Goal: Task Accomplishment & Management: Use online tool/utility

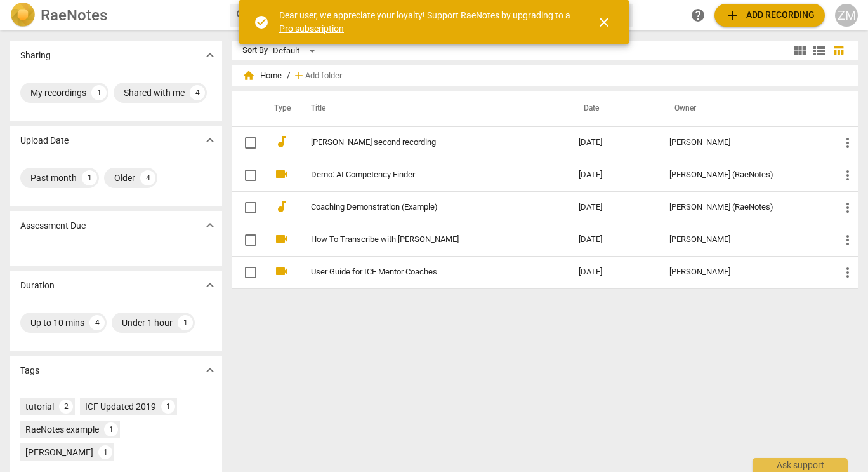
click at [606, 25] on span "close" at bounding box center [604, 22] width 15 height 15
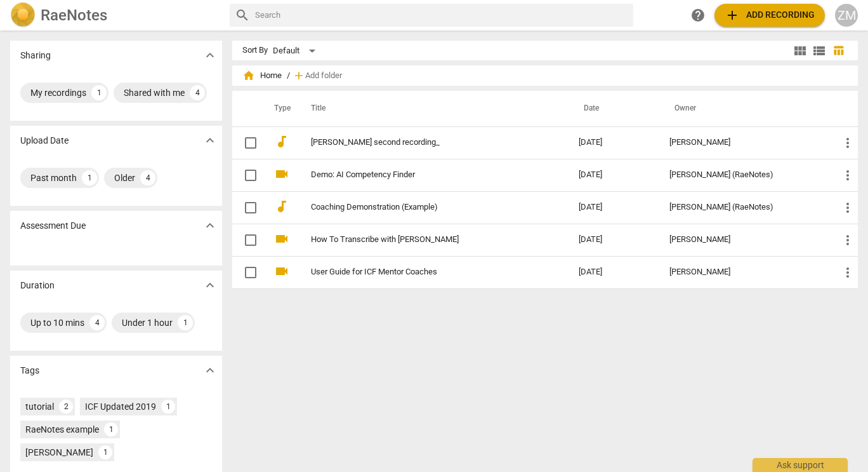
click at [748, 11] on span "add Add recording" at bounding box center [770, 15] width 90 height 15
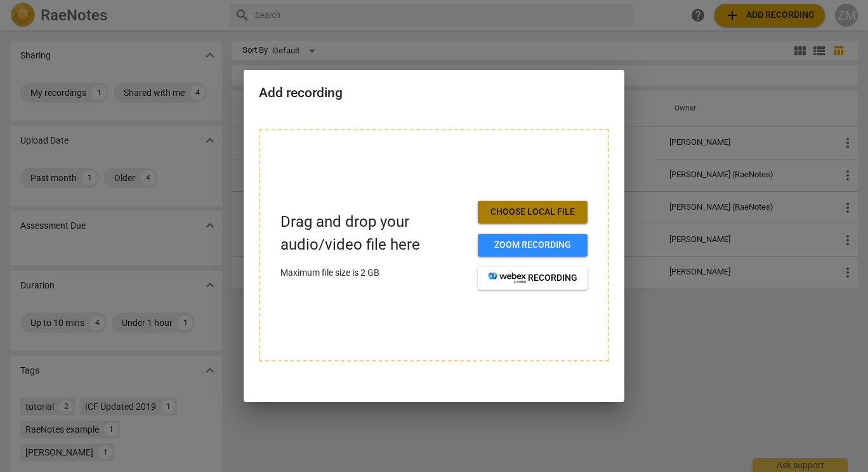
click at [526, 211] on span "Choose local file" at bounding box center [532, 212] width 89 height 13
click at [519, 213] on span "Choose local file" at bounding box center [532, 212] width 89 height 13
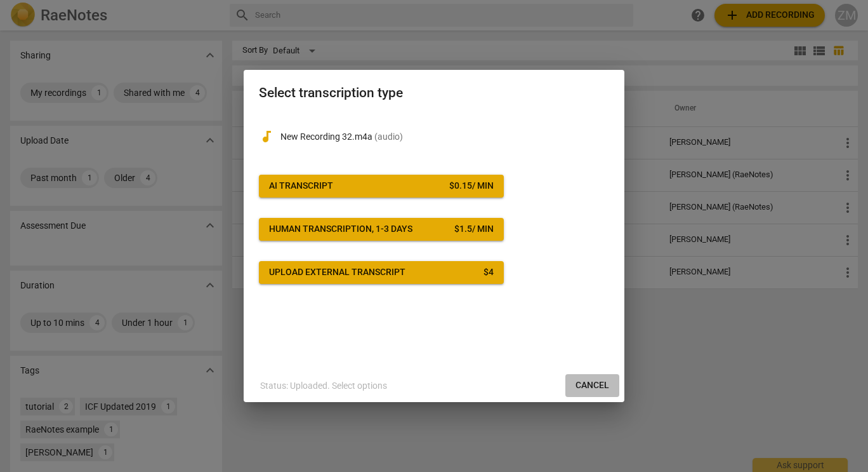
click at [586, 385] on span "Cancel" at bounding box center [593, 385] width 34 height 13
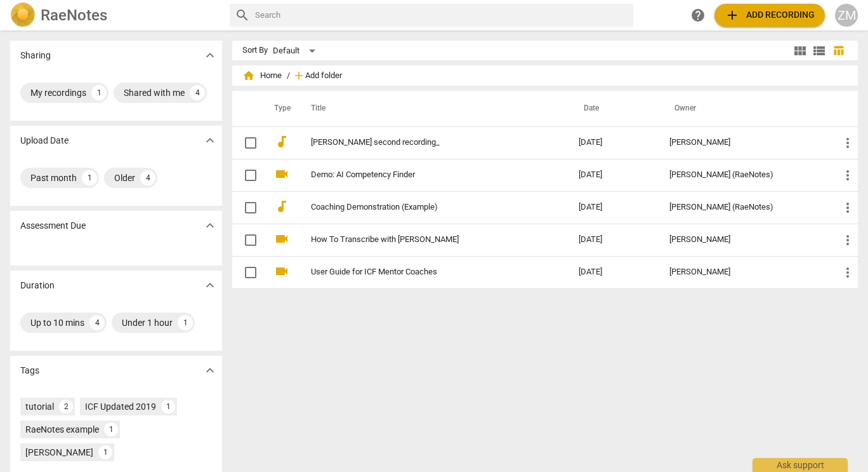
click at [311, 72] on span "Add folder" at bounding box center [323, 76] width 37 height 10
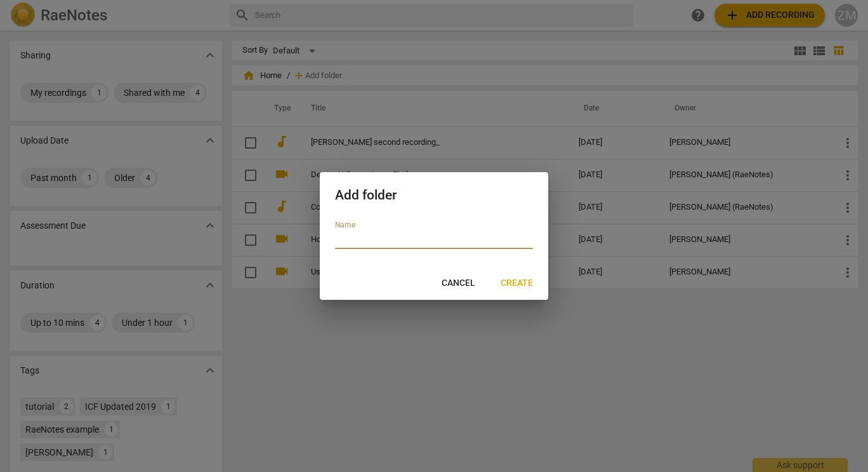
click at [454, 281] on span "Cancel" at bounding box center [459, 283] width 34 height 13
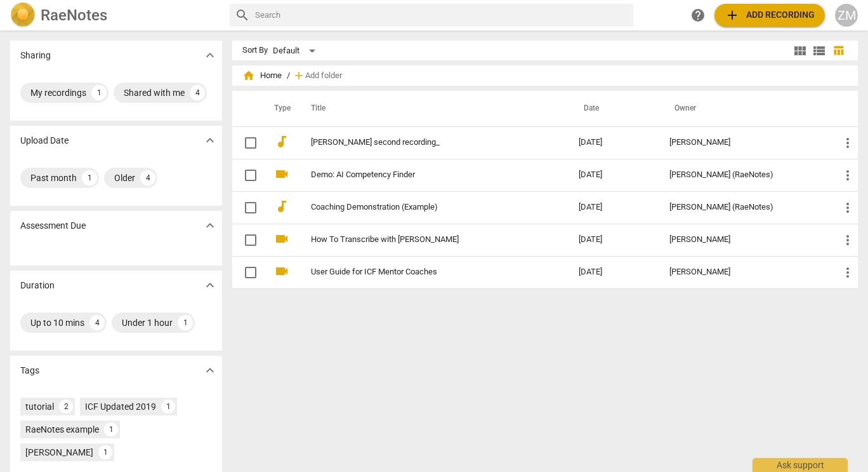
drag, startPoint x: 760, startPoint y: 17, endPoint x: 473, endPoint y: 50, distance: 288.1
click at [473, 50] on div "RaeNotes search help add Add recording ZM Sharing expand_more My recordings 1 S…" at bounding box center [434, 236] width 868 height 472
click at [852, 15] on div "ZM" at bounding box center [846, 15] width 23 height 23
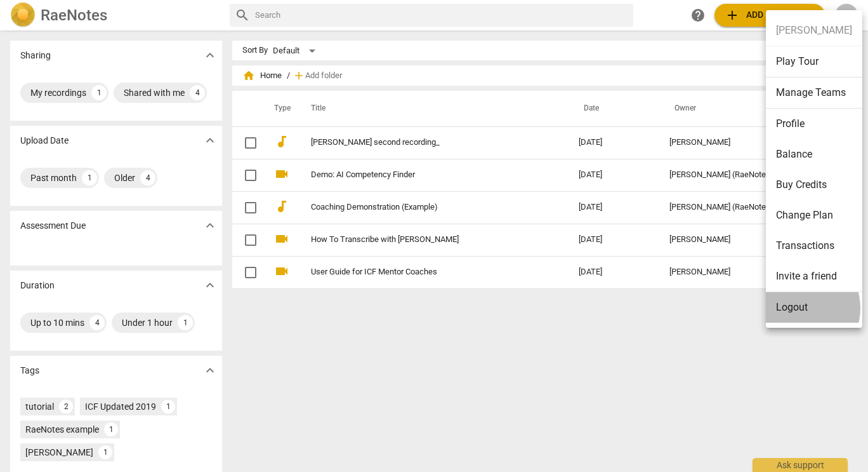
click at [797, 308] on li "Logout" at bounding box center [814, 307] width 96 height 30
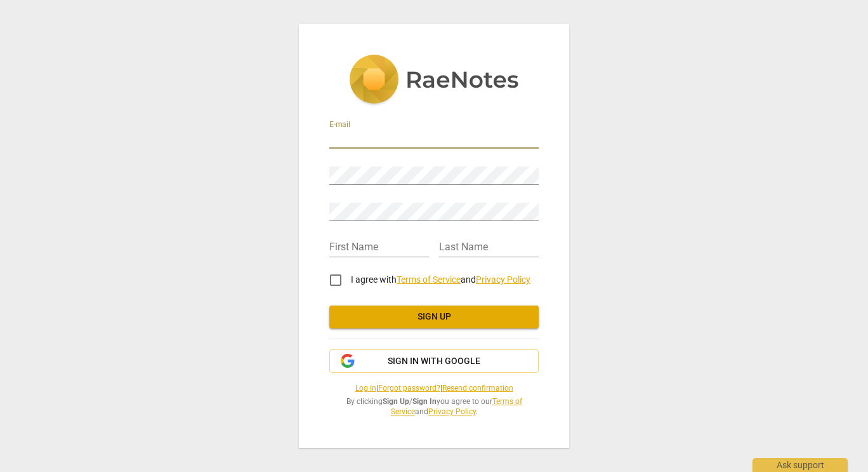
click at [390, 133] on input "email" at bounding box center [433, 139] width 209 height 18
type input "zmelkon@yahoo.com"
click at [432, 157] on div "Password" at bounding box center [433, 170] width 209 height 29
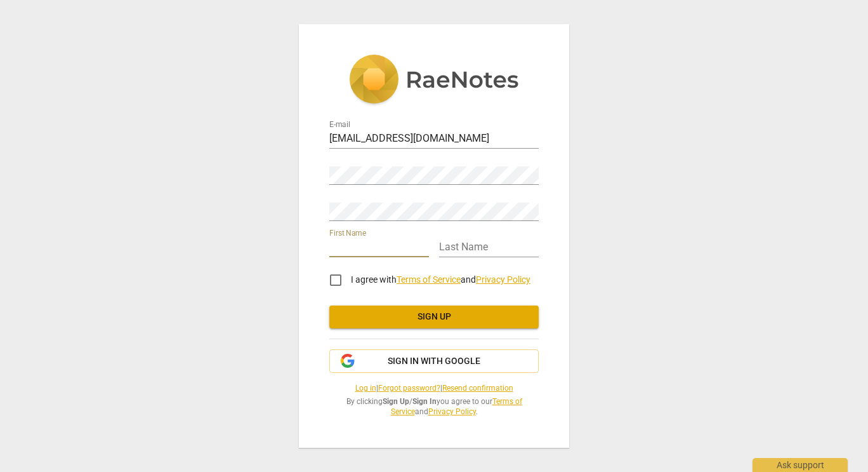
click at [345, 244] on input "text" at bounding box center [379, 248] width 100 height 18
click at [372, 241] on input "text" at bounding box center [379, 248] width 100 height 18
type input "Zara"
type input "Melkonyan"
click at [334, 275] on input "I agree with Terms of Service and Privacy Policy" at bounding box center [336, 280] width 30 height 30
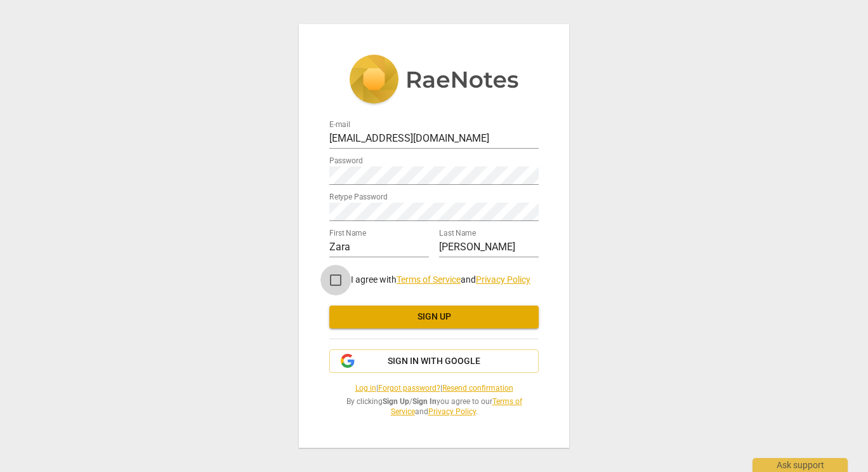
checkbox input "true"
click at [430, 316] on span "Sign up" at bounding box center [434, 316] width 189 height 13
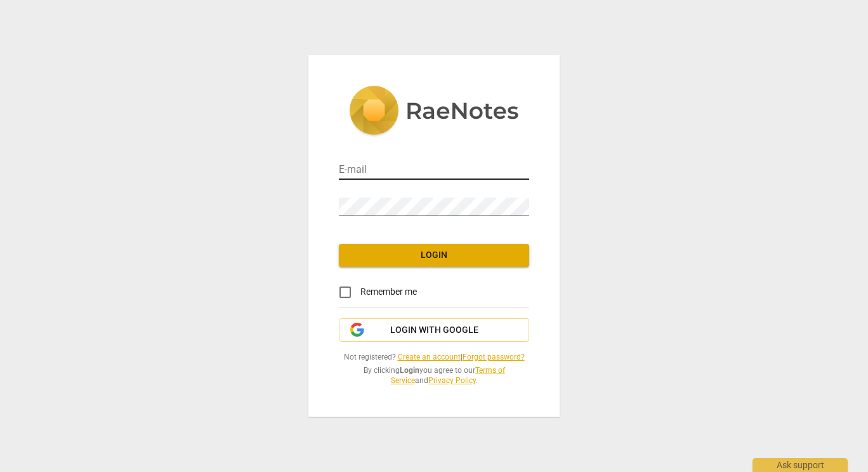
click at [373, 168] on input "email" at bounding box center [434, 170] width 190 height 18
type input "zmelkon@yahoo.com"
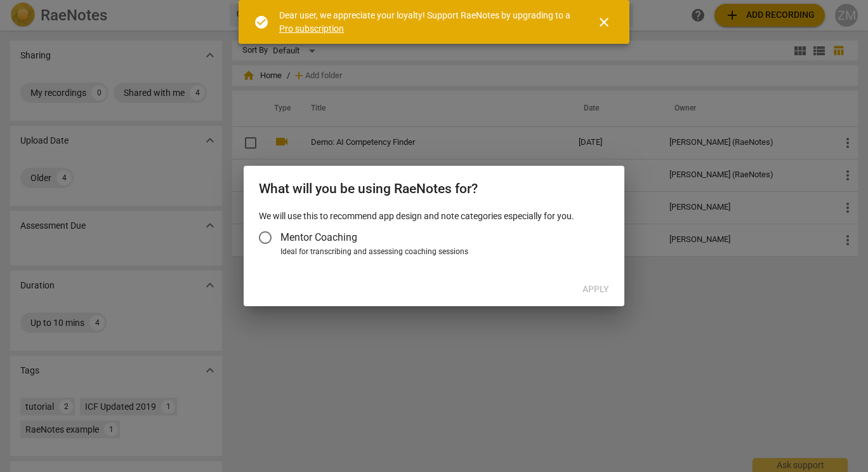
click at [319, 241] on span "Mentor Coaching" at bounding box center [319, 237] width 77 height 15
click at [281, 241] on input "Mentor Coaching" at bounding box center [265, 237] width 30 height 30
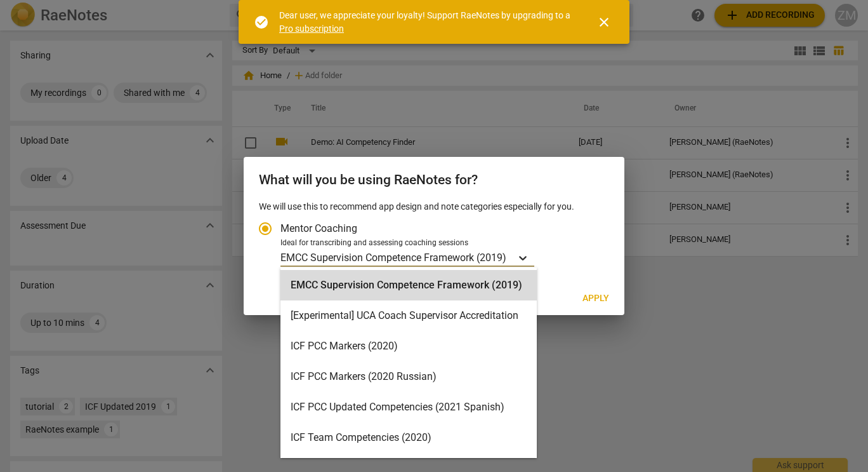
click at [526, 254] on icon "Account type" at bounding box center [523, 257] width 13 height 13
click at [0, 0] on input "Ideal for transcribing and assessing coaching sessions 16 results available. Us…" at bounding box center [0, 0] width 0 height 0
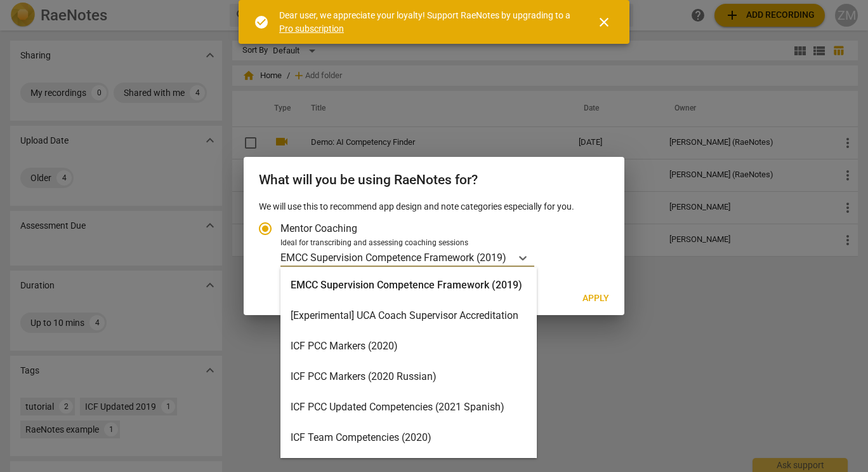
click at [423, 344] on div "ICF PCC Markers (2020)" at bounding box center [409, 346] width 256 height 30
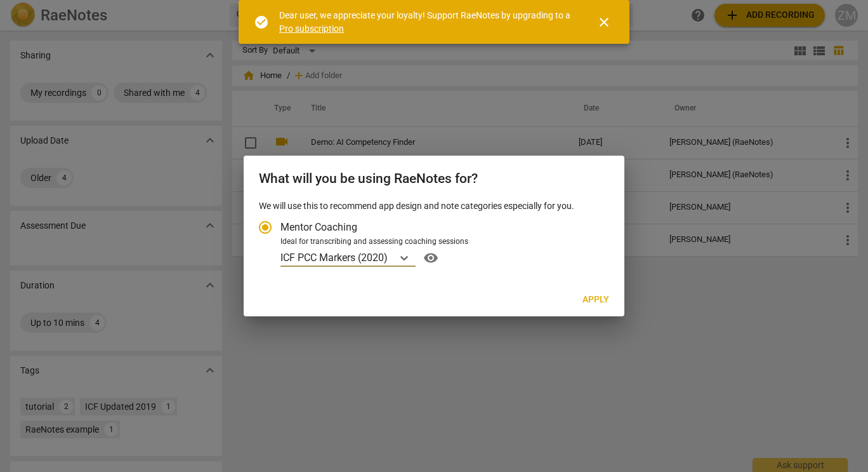
click at [592, 301] on span "Apply" at bounding box center [596, 299] width 27 height 13
radio input "false"
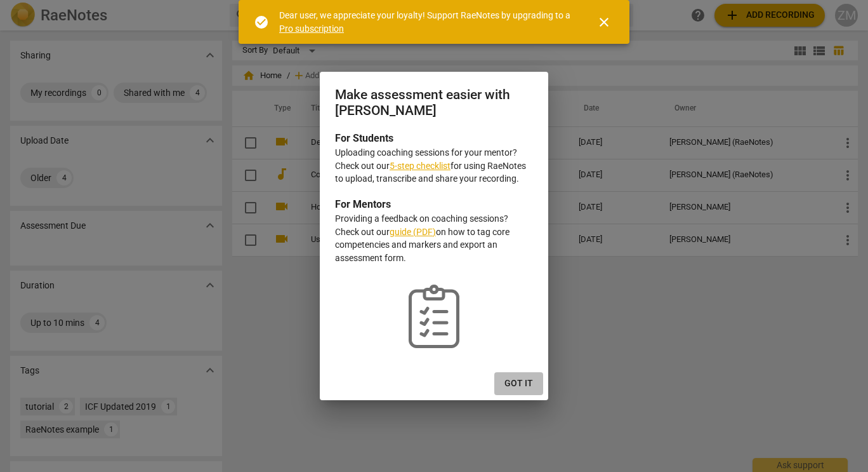
click at [515, 383] on span "Got it" at bounding box center [519, 383] width 29 height 13
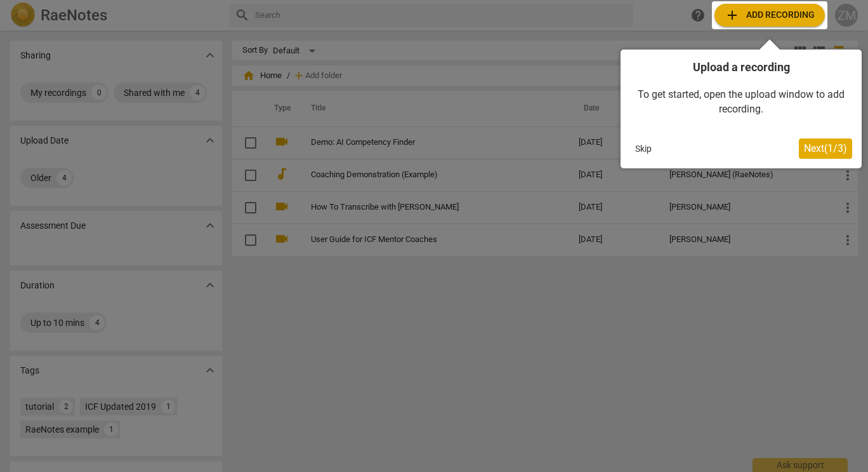
click at [640, 149] on button "Skip" at bounding box center [643, 148] width 27 height 19
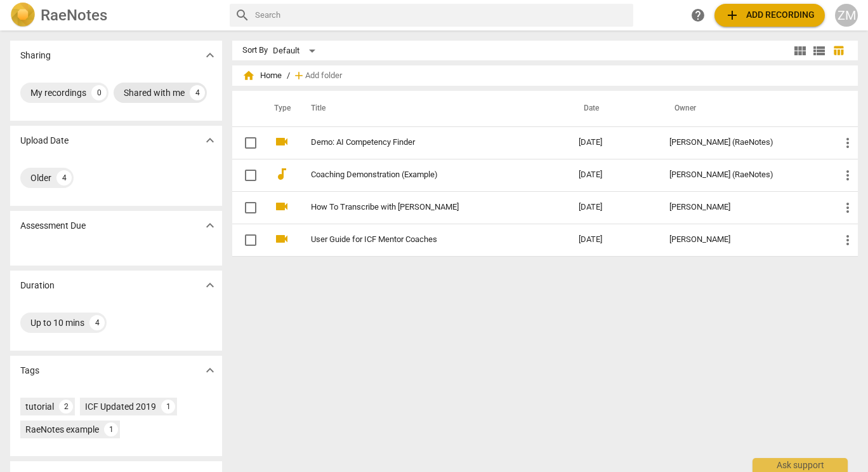
click at [190, 100] on div "4" at bounding box center [197, 92] width 15 height 15
click at [46, 181] on div "Older" at bounding box center [40, 177] width 21 height 13
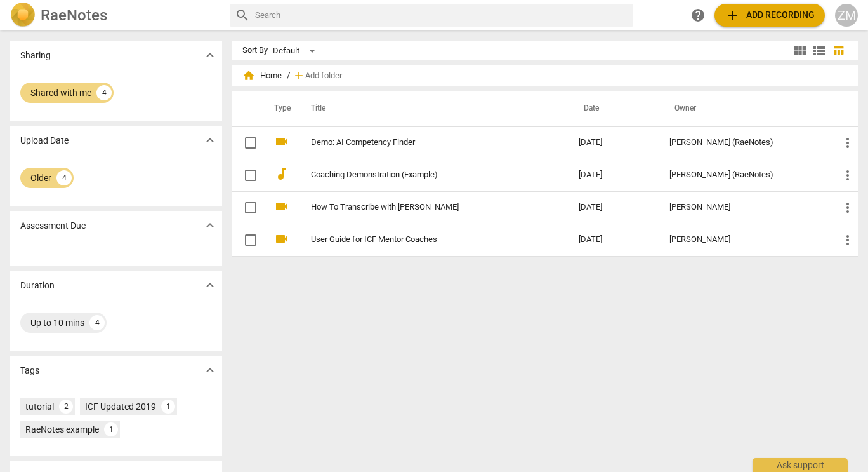
click at [790, 22] on span "add Add recording" at bounding box center [770, 15] width 90 height 15
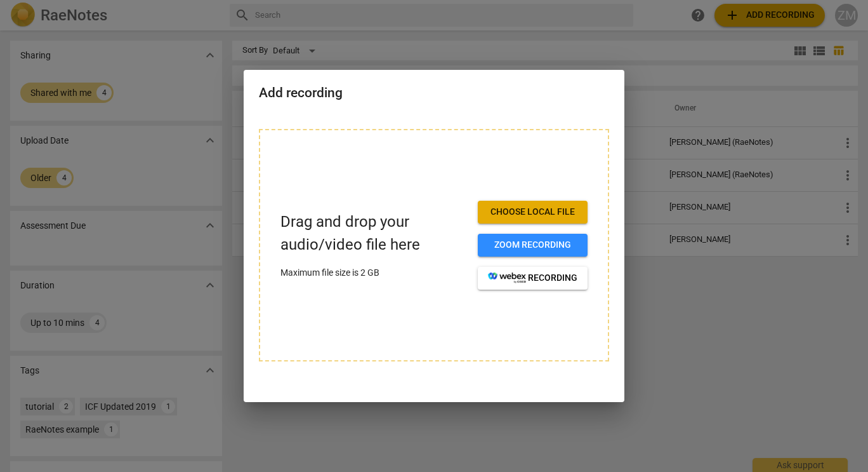
click at [492, 202] on button "Choose local file" at bounding box center [533, 212] width 110 height 23
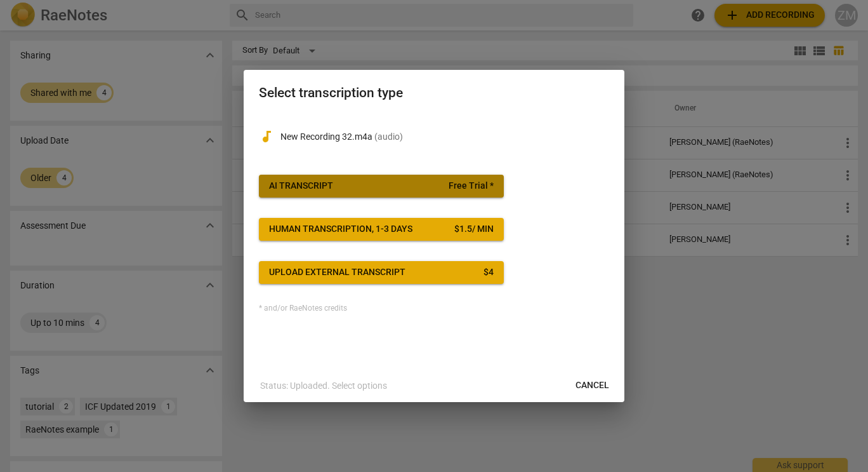
click at [348, 180] on span "AI Transcript Free Trial *" at bounding box center [381, 186] width 225 height 13
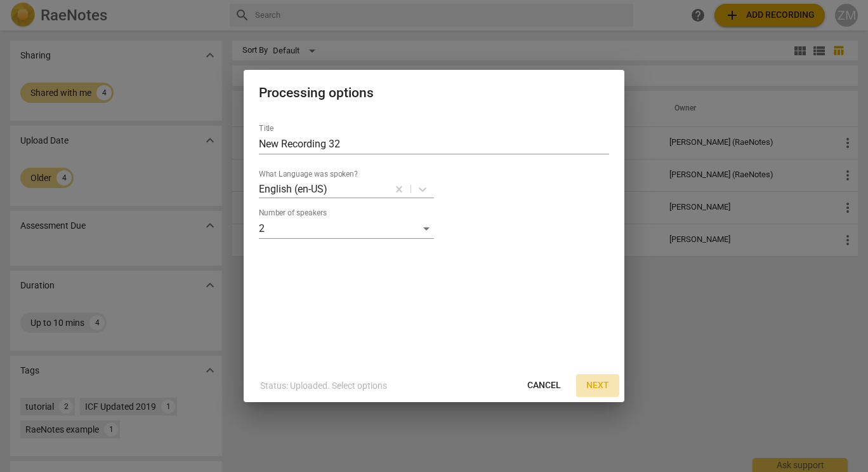
click at [605, 383] on span "Next" at bounding box center [597, 385] width 23 height 13
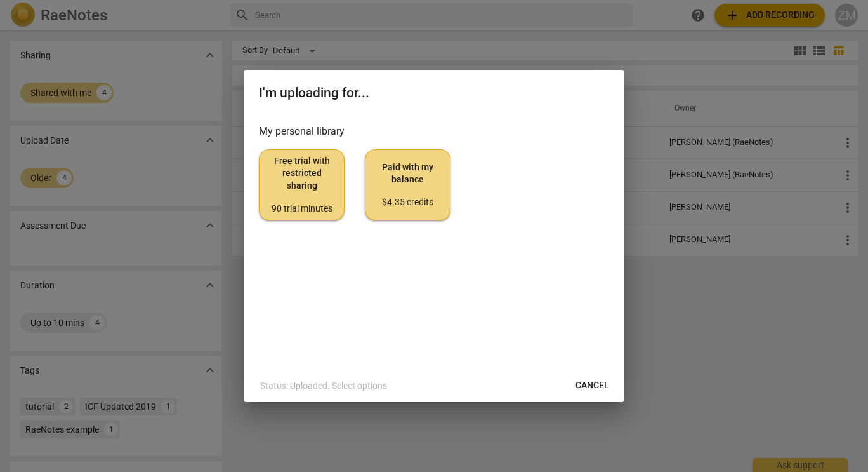
click at [276, 185] on span "Free trial with restricted sharing 90 trial minutes" at bounding box center [302, 185] width 64 height 60
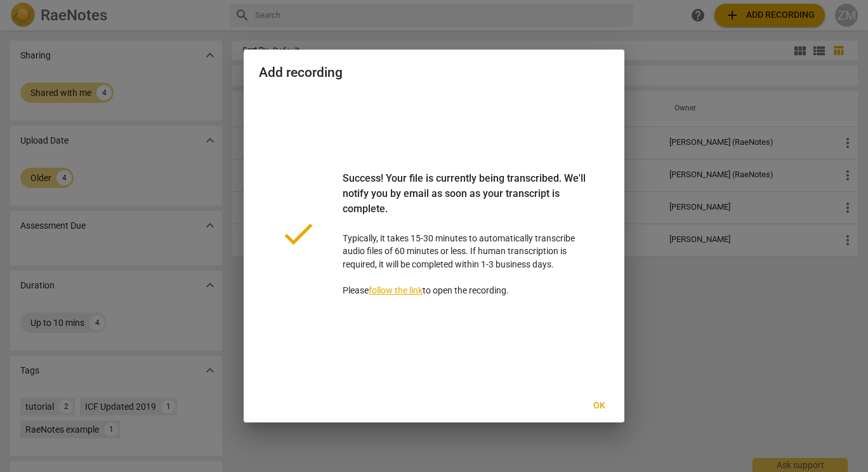
click at [597, 402] on span "Ok" at bounding box center [599, 405] width 20 height 13
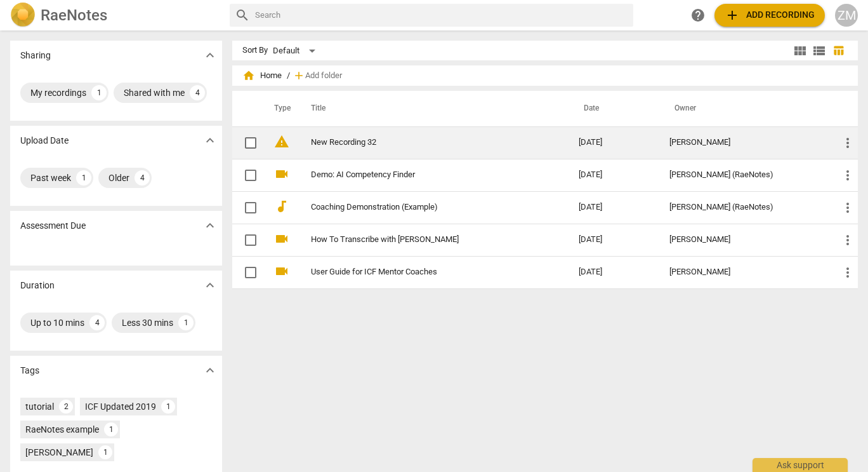
click at [376, 147] on td "New Recording 32" at bounding box center [432, 142] width 273 height 32
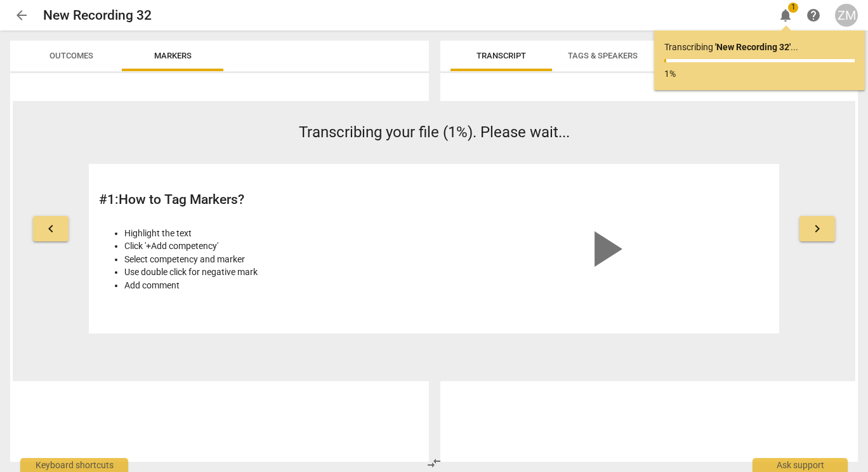
click at [825, 227] on button "keyboard_arrow_right" at bounding box center [818, 228] width 36 height 25
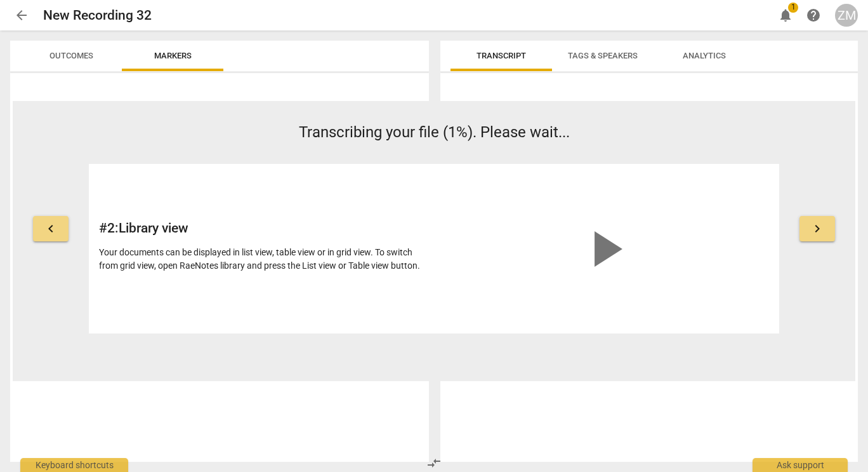
click at [825, 227] on button "keyboard_arrow_right" at bounding box center [818, 228] width 36 height 25
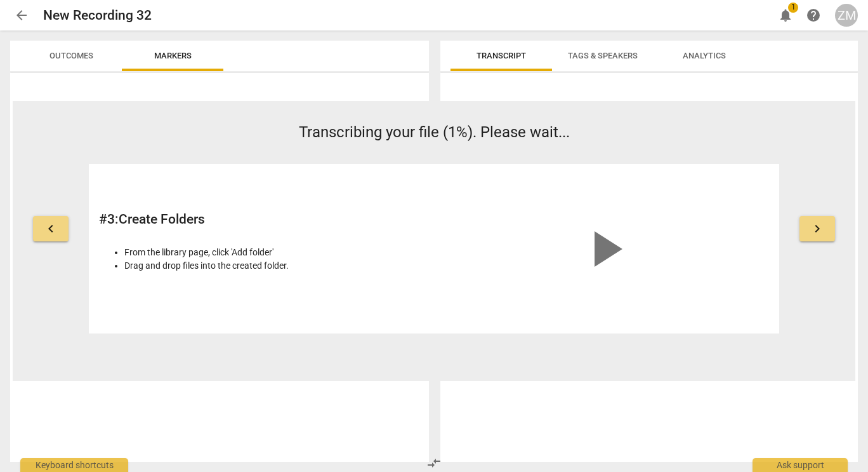
click at [825, 227] on button "keyboard_arrow_right" at bounding box center [818, 228] width 36 height 25
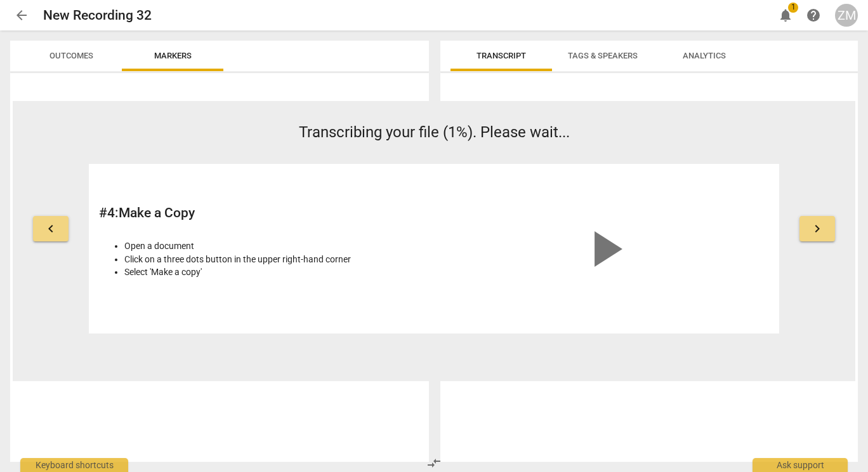
click at [825, 227] on button "keyboard_arrow_right" at bounding box center [818, 228] width 36 height 25
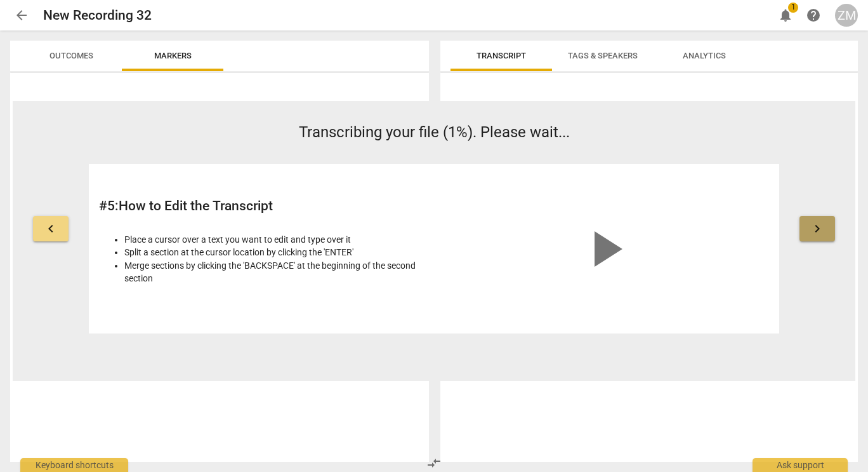
click at [825, 227] on button "keyboard_arrow_right" at bounding box center [818, 228] width 36 height 25
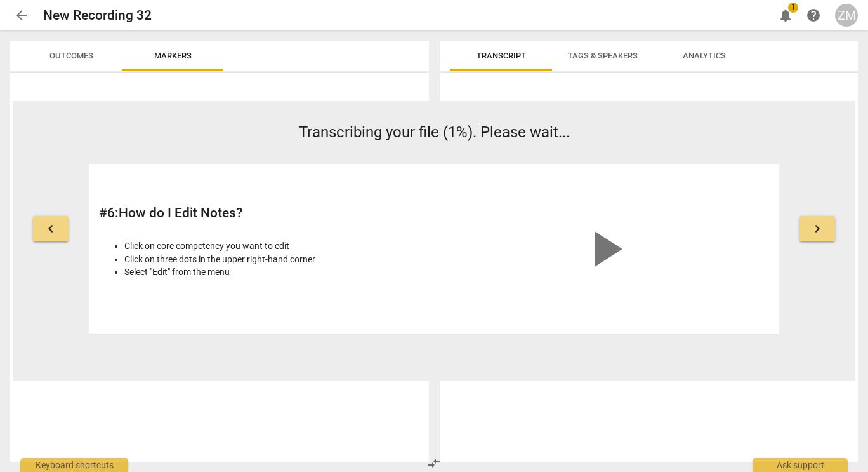
click at [825, 227] on button "keyboard_arrow_right" at bounding box center [818, 228] width 36 height 25
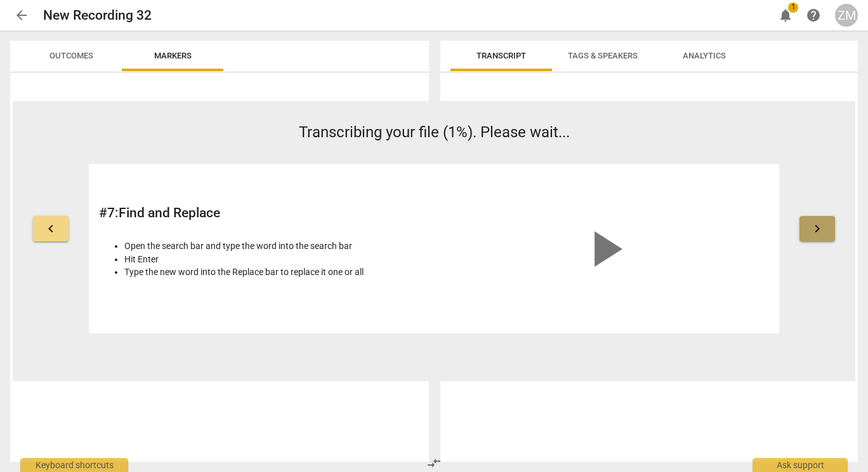
click at [825, 227] on button "keyboard_arrow_right" at bounding box center [818, 228] width 36 height 25
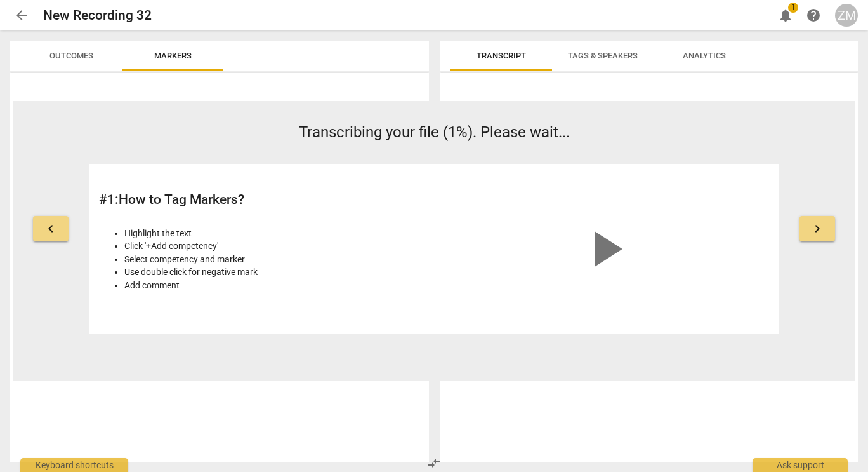
click at [825, 227] on button "keyboard_arrow_right" at bounding box center [818, 228] width 36 height 25
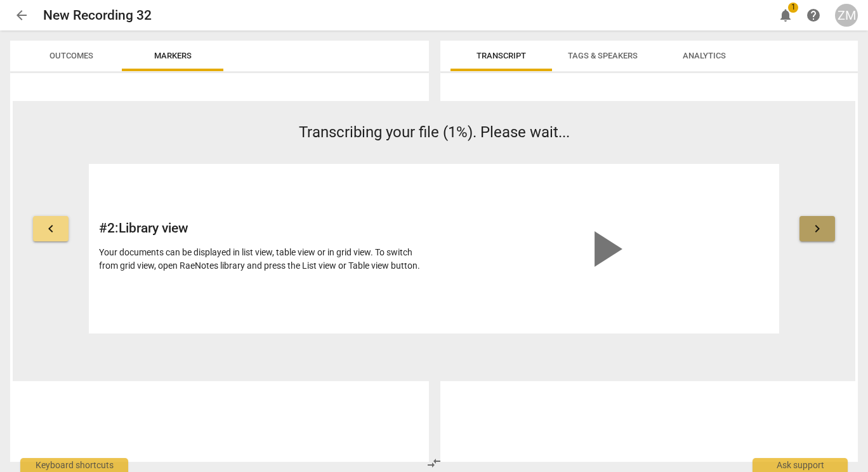
click at [825, 227] on button "keyboard_arrow_right" at bounding box center [818, 228] width 36 height 25
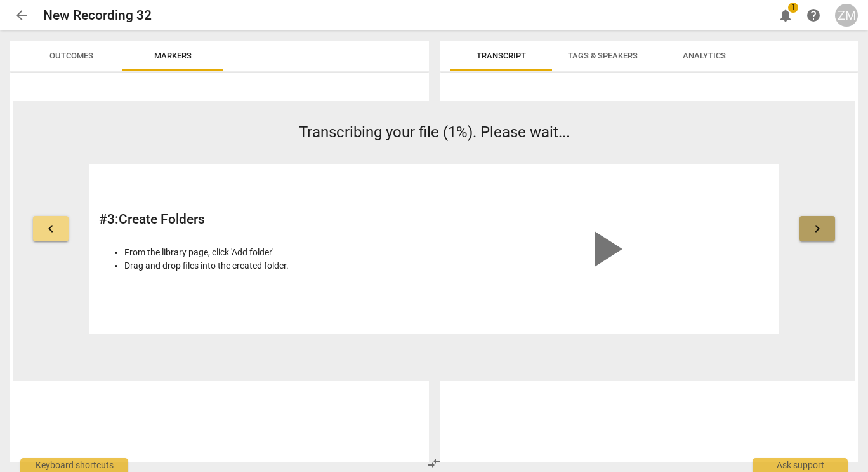
click at [825, 227] on button "keyboard_arrow_right" at bounding box center [818, 228] width 36 height 25
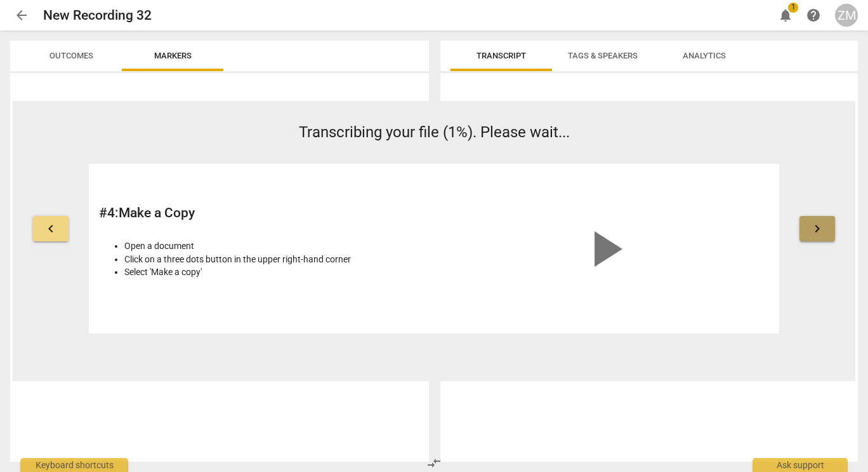
click at [825, 226] on button "keyboard_arrow_right" at bounding box center [818, 228] width 36 height 25
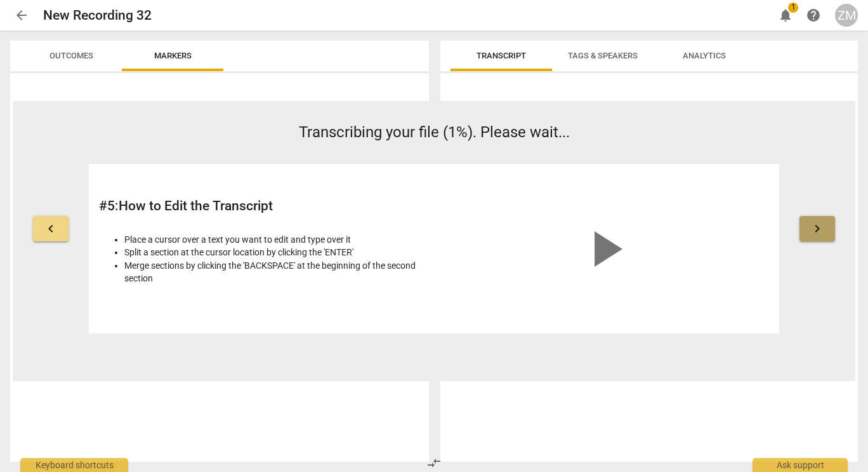
click at [825, 226] on button "keyboard_arrow_right" at bounding box center [818, 228] width 36 height 25
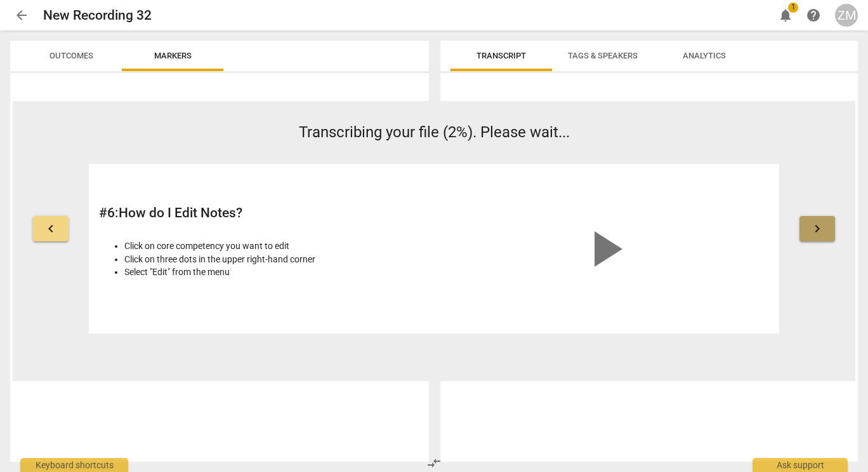
click at [825, 226] on button "keyboard_arrow_right" at bounding box center [818, 228] width 36 height 25
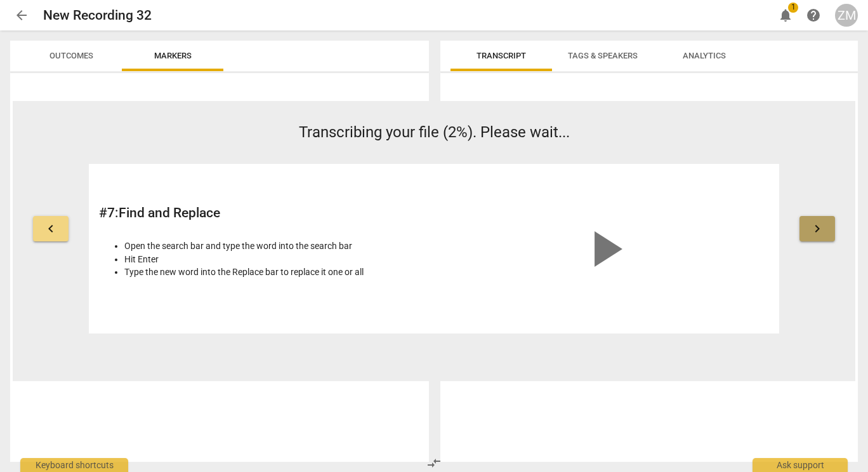
click at [825, 226] on button "keyboard_arrow_right" at bounding box center [818, 228] width 36 height 25
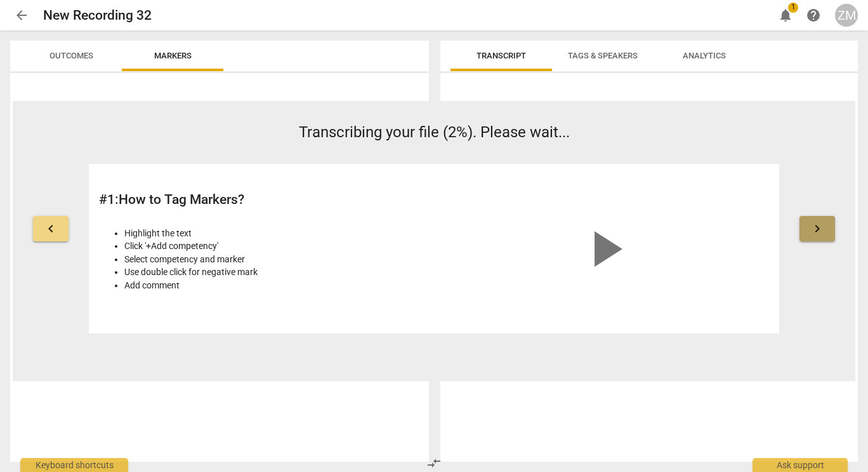
click at [825, 226] on button "keyboard_arrow_right" at bounding box center [818, 228] width 36 height 25
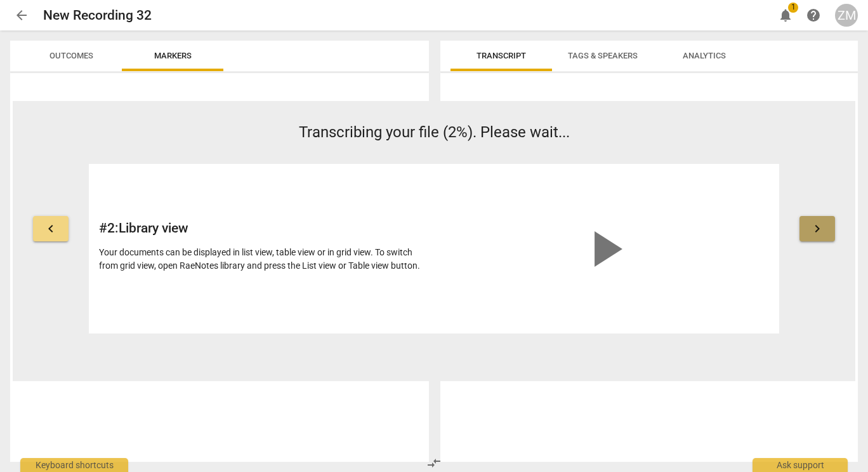
click at [825, 226] on button "keyboard_arrow_right" at bounding box center [818, 228] width 36 height 25
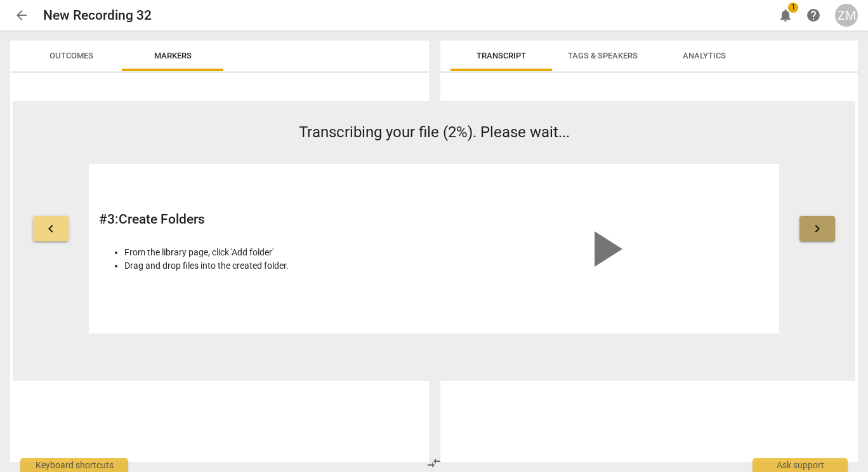
click at [825, 226] on button "keyboard_arrow_right" at bounding box center [818, 228] width 36 height 25
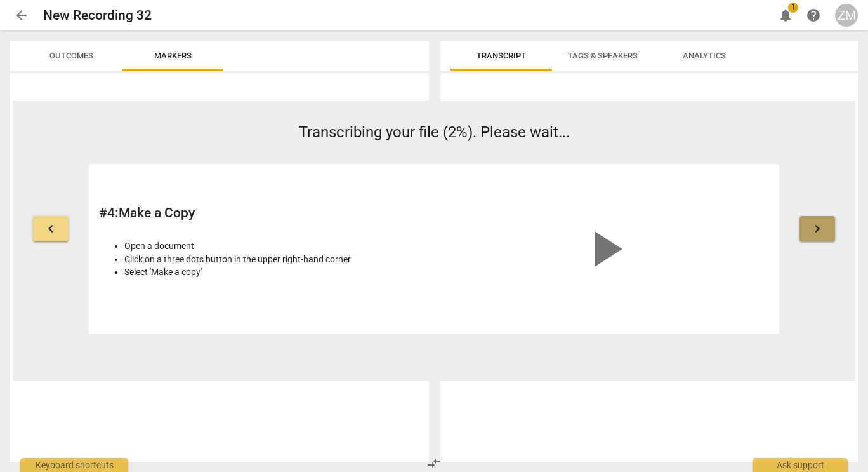
click at [825, 226] on button "keyboard_arrow_right" at bounding box center [818, 228] width 36 height 25
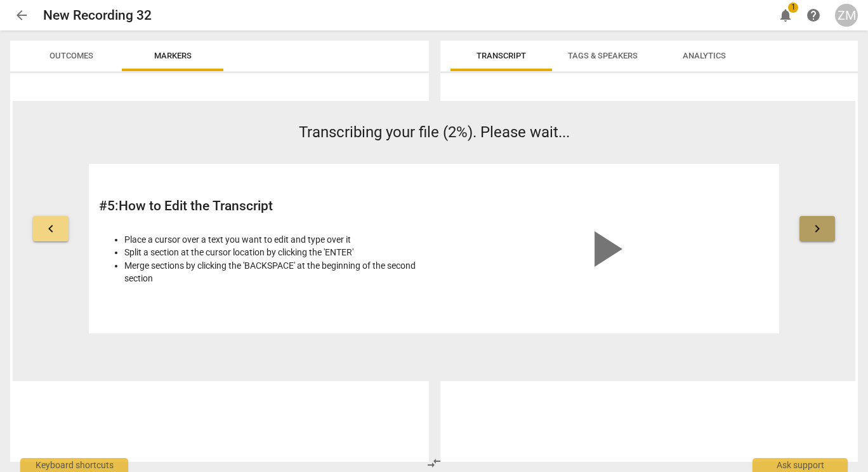
click at [825, 226] on button "keyboard_arrow_right" at bounding box center [818, 228] width 36 height 25
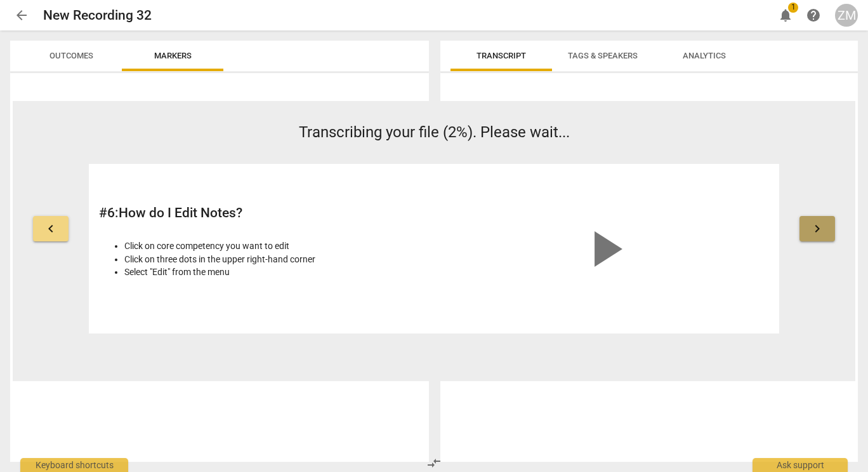
click at [825, 226] on button "keyboard_arrow_right" at bounding box center [818, 228] width 36 height 25
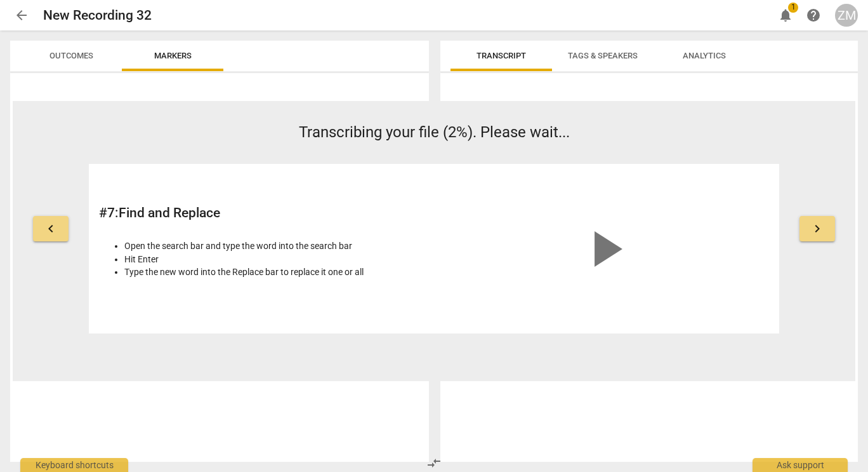
click at [825, 226] on button "keyboard_arrow_right" at bounding box center [818, 228] width 36 height 25
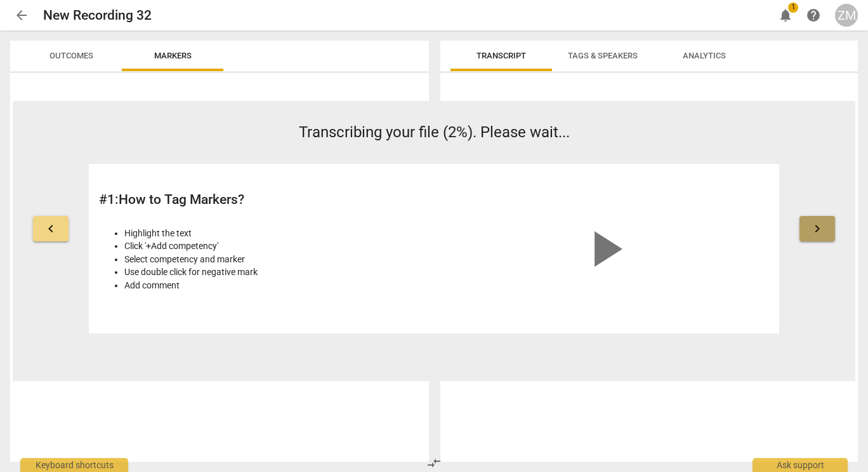
click at [825, 226] on button "keyboard_arrow_right" at bounding box center [818, 228] width 36 height 25
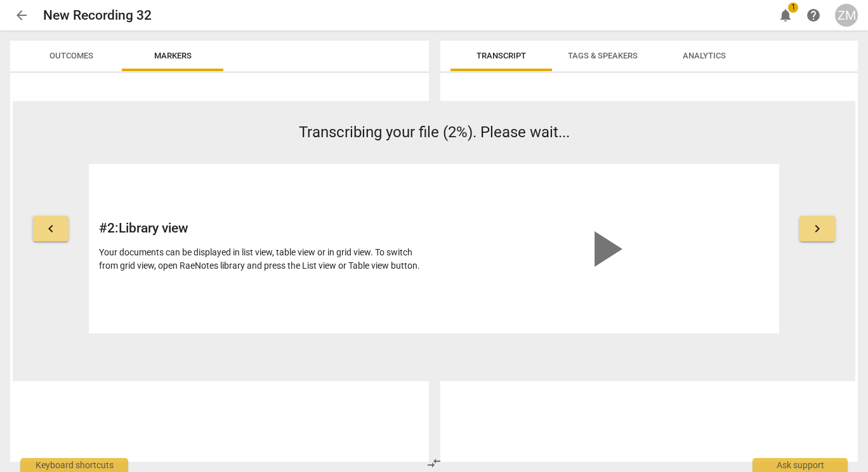
click at [810, 171] on div "keyboard_arrow_left Transcribing your file (2%). Please wait... # 2 : Library v…" at bounding box center [434, 227] width 843 height 212
click at [782, 8] on span "notifications" at bounding box center [785, 15] width 15 height 15
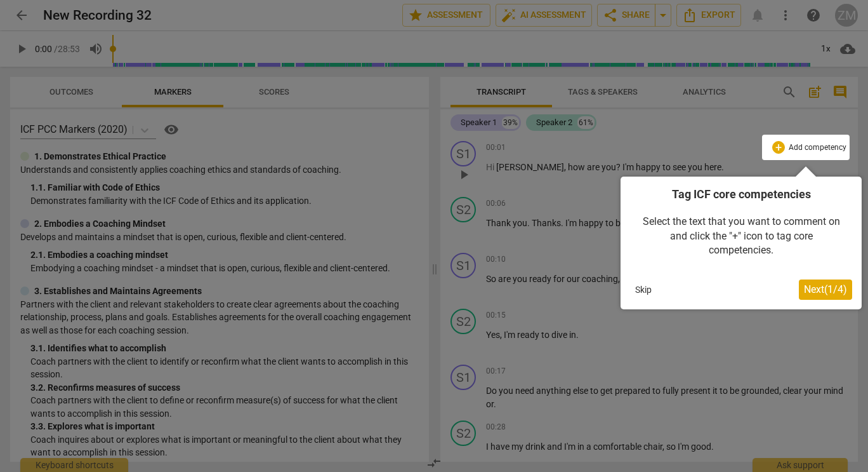
click at [654, 285] on button "Skip" at bounding box center [643, 289] width 27 height 19
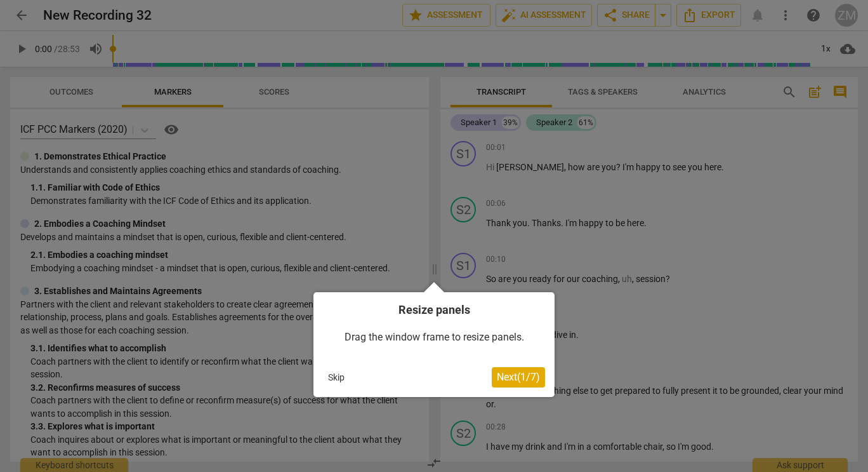
click at [341, 375] on button "Skip" at bounding box center [336, 376] width 27 height 19
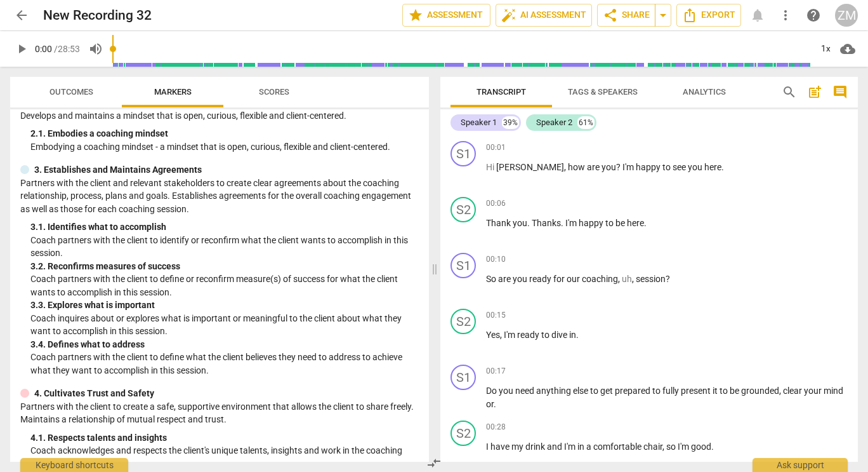
scroll to position [126, 0]
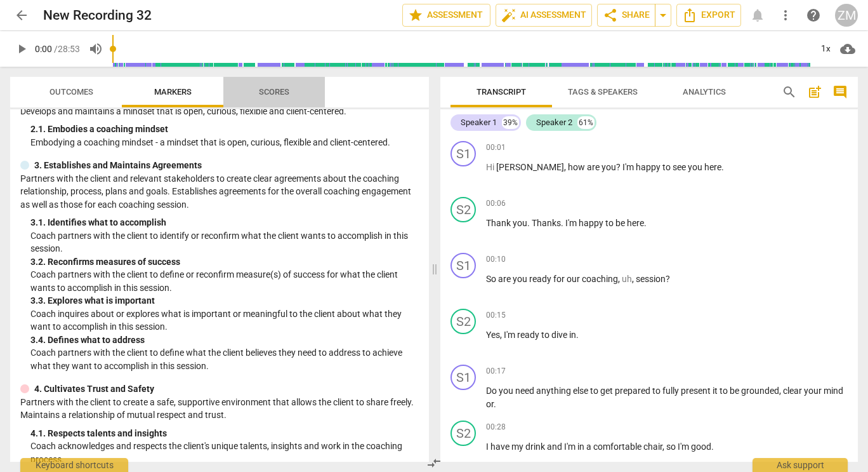
click at [272, 91] on span "Scores" at bounding box center [274, 92] width 30 height 10
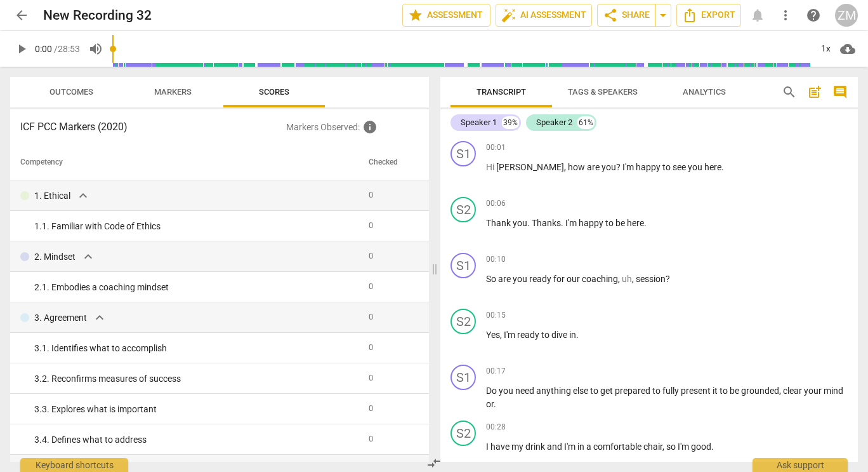
click at [61, 93] on span "Outcomes" at bounding box center [72, 92] width 44 height 10
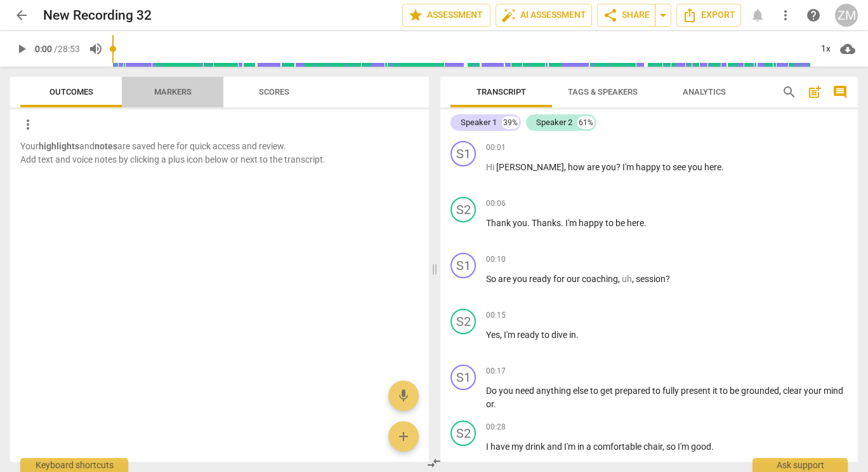
click at [190, 93] on span "Markers" at bounding box center [172, 92] width 37 height 10
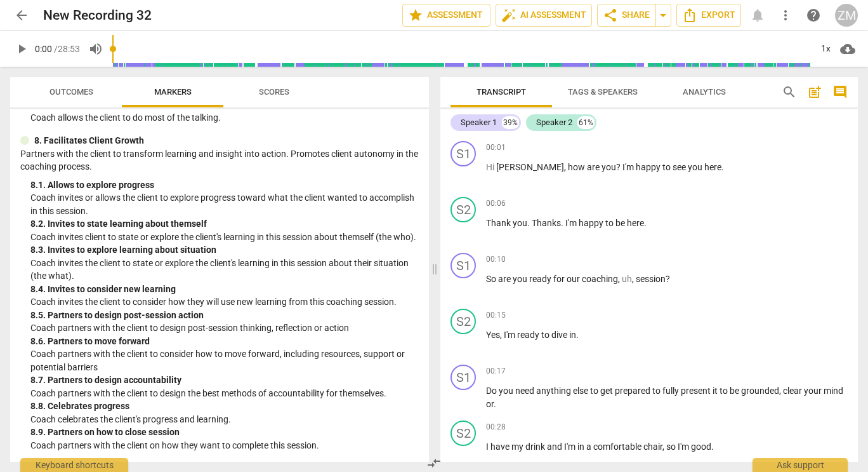
scroll to position [1398, 0]
click at [612, 91] on span "Tags & Speakers" at bounding box center [603, 92] width 70 height 10
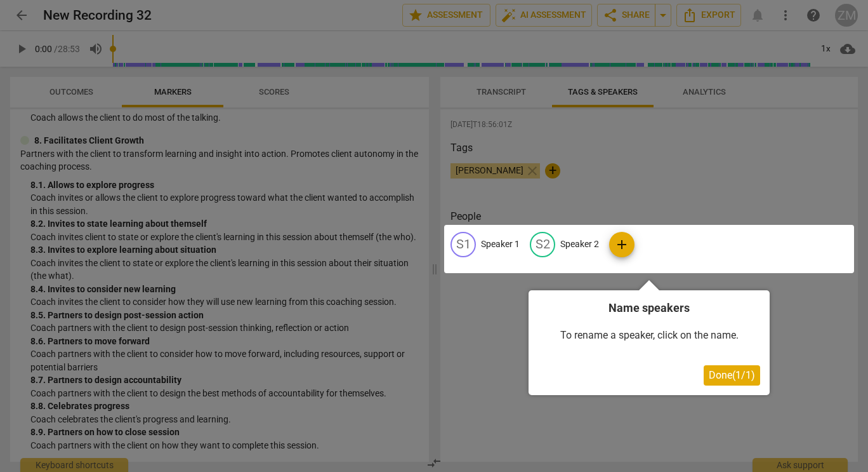
click at [715, 88] on div at bounding box center [434, 236] width 868 height 472
click at [716, 376] on span "Done ( 1 / 1 )" at bounding box center [732, 375] width 46 height 12
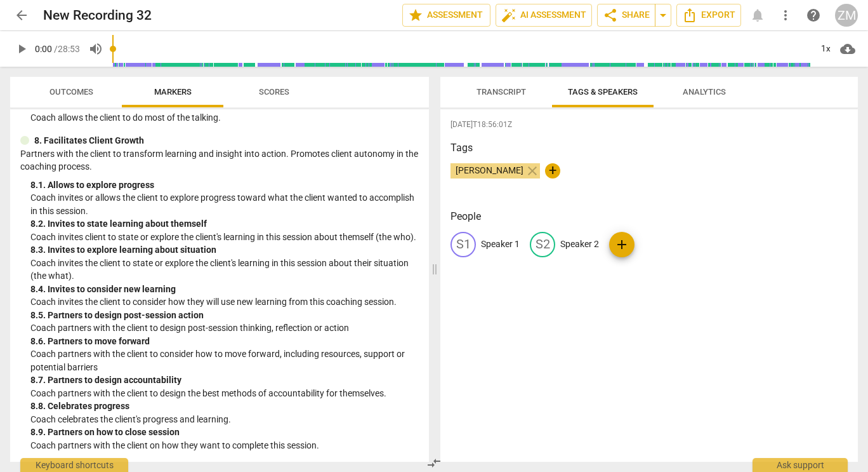
click at [712, 86] on span "Analytics" at bounding box center [705, 92] width 74 height 17
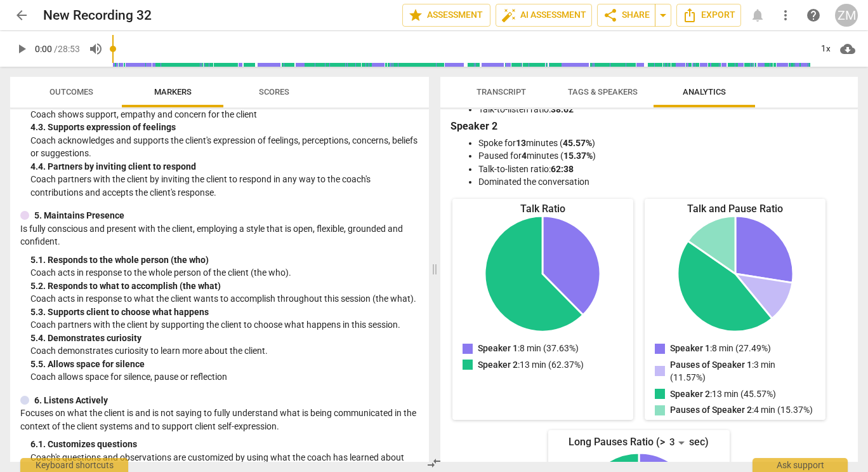
scroll to position [0, 0]
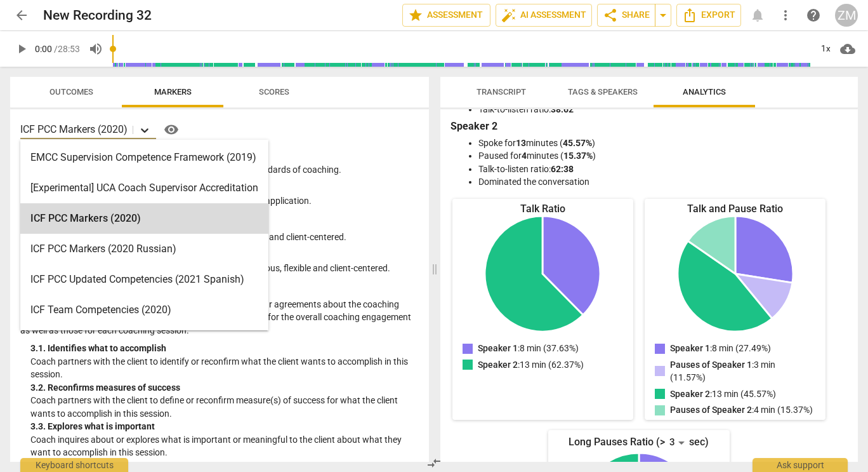
click at [150, 128] on icon at bounding box center [144, 130] width 13 height 13
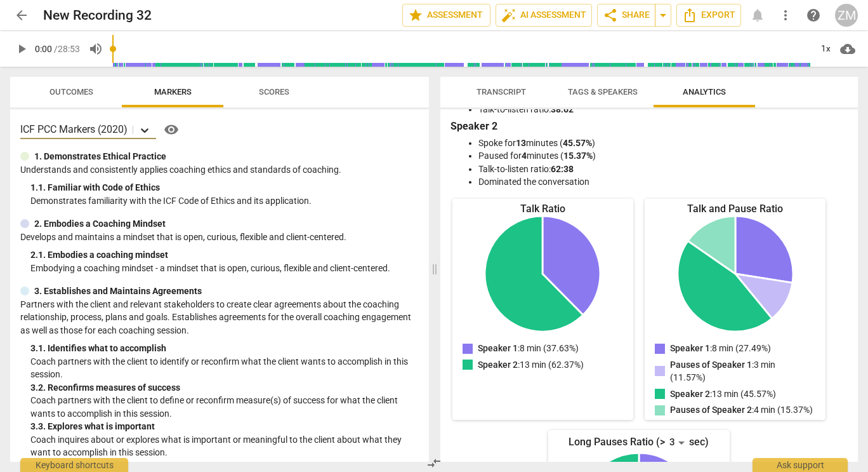
click at [150, 128] on icon at bounding box center [144, 130] width 13 height 13
click at [464, 13] on span "star Assessment" at bounding box center [446, 15] width 77 height 15
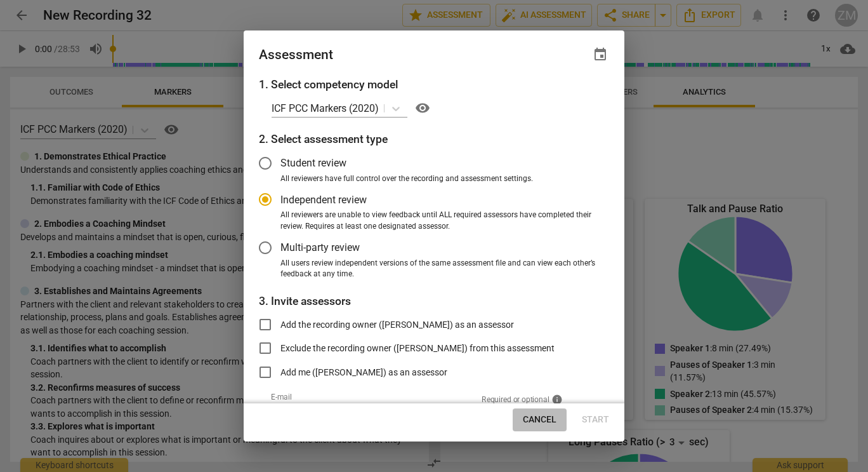
click at [550, 415] on span "Cancel" at bounding box center [540, 419] width 34 height 13
radio input "false"
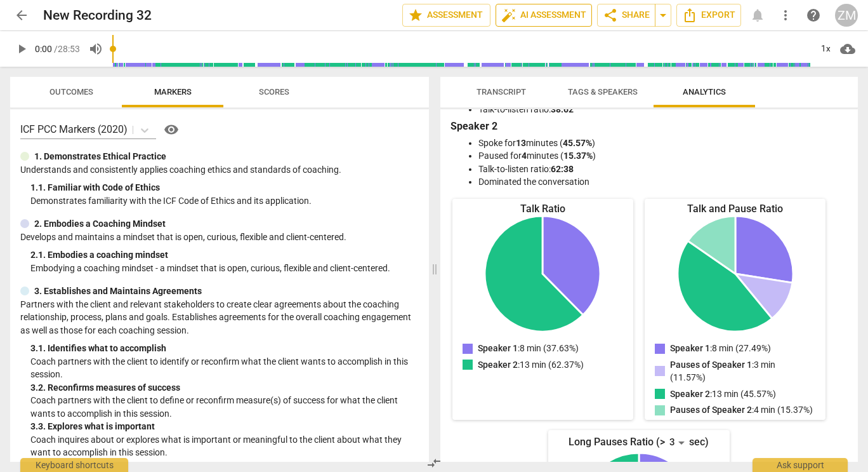
click at [531, 11] on span "auto_fix_high AI Assessment" at bounding box center [543, 15] width 85 height 15
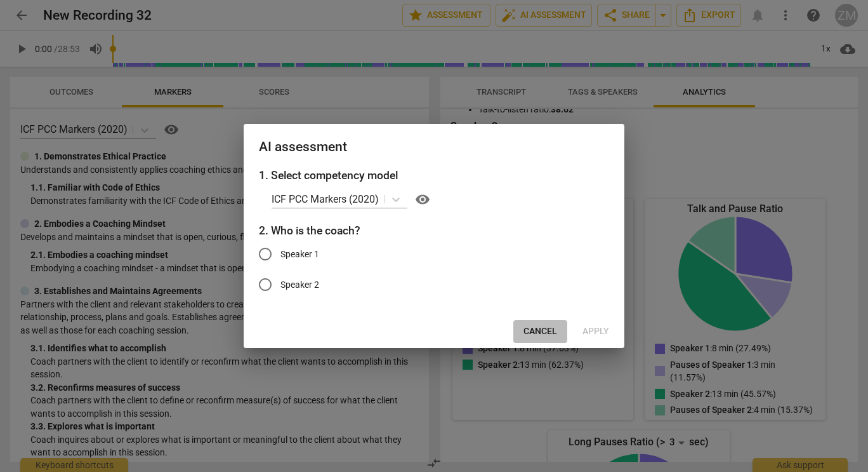
click at [532, 331] on span "Cancel" at bounding box center [541, 331] width 34 height 13
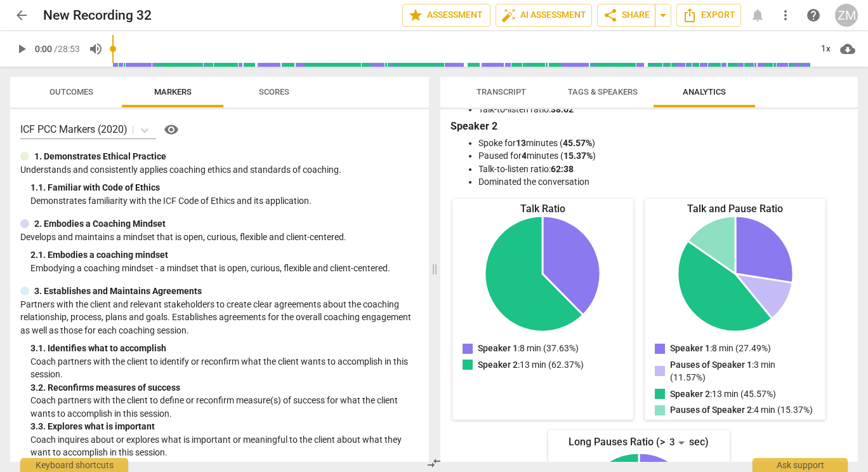
click at [510, 89] on span "Transcript" at bounding box center [502, 92] width 50 height 10
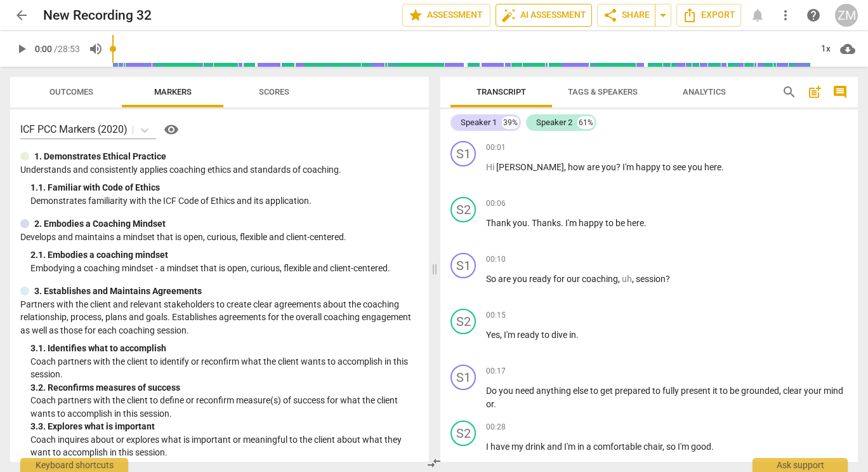
click at [531, 13] on span "auto_fix_high AI Assessment" at bounding box center [543, 15] width 85 height 15
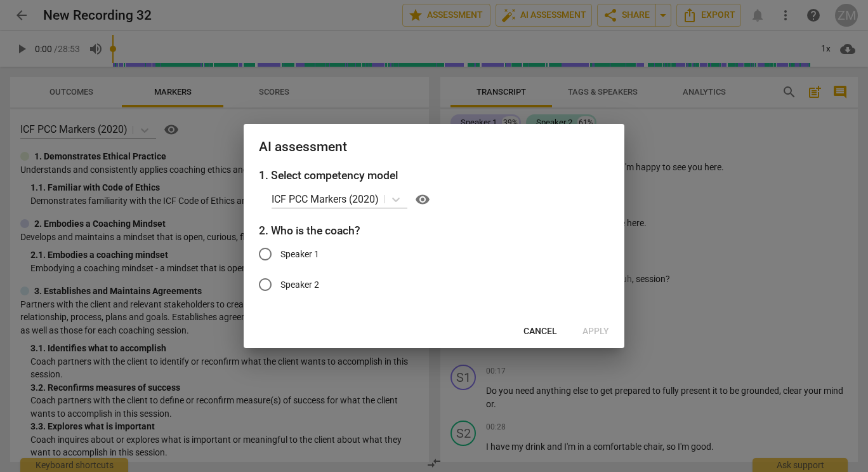
click at [309, 258] on span "Speaker 1" at bounding box center [300, 254] width 39 height 13
click at [281, 258] on input "Speaker 1" at bounding box center [265, 254] width 30 height 30
radio input "true"
click at [597, 329] on span "Apply" at bounding box center [596, 331] width 27 height 13
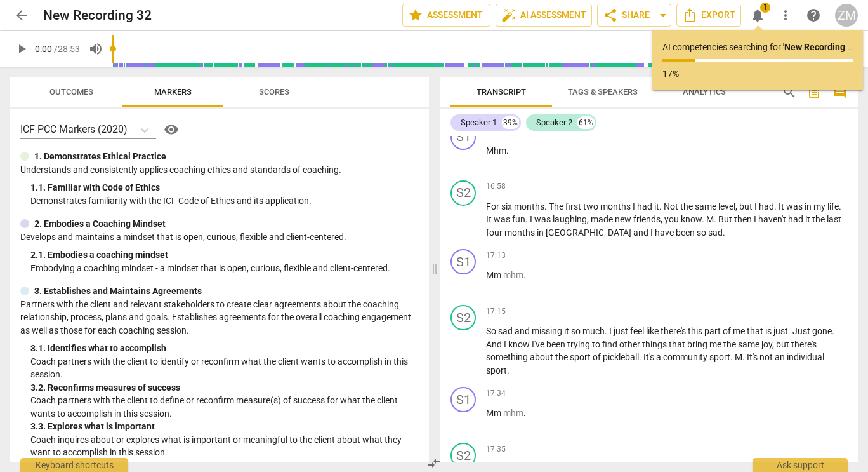
scroll to position [6035, 0]
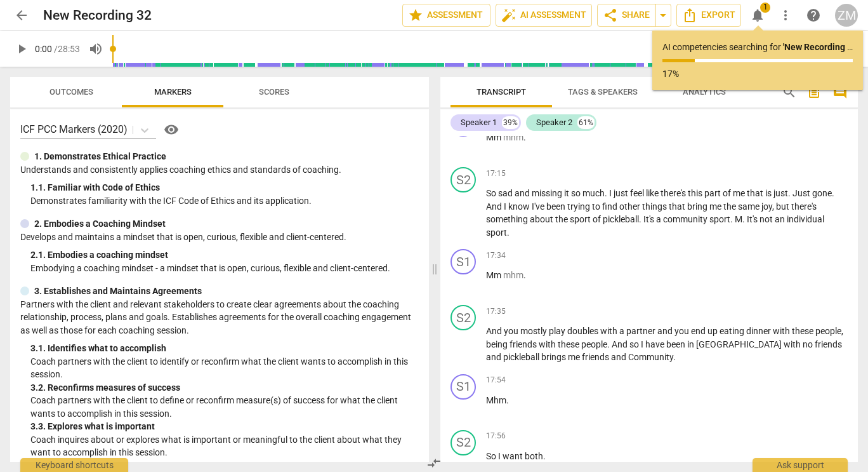
click at [59, 91] on span "Outcomes" at bounding box center [72, 92] width 44 height 10
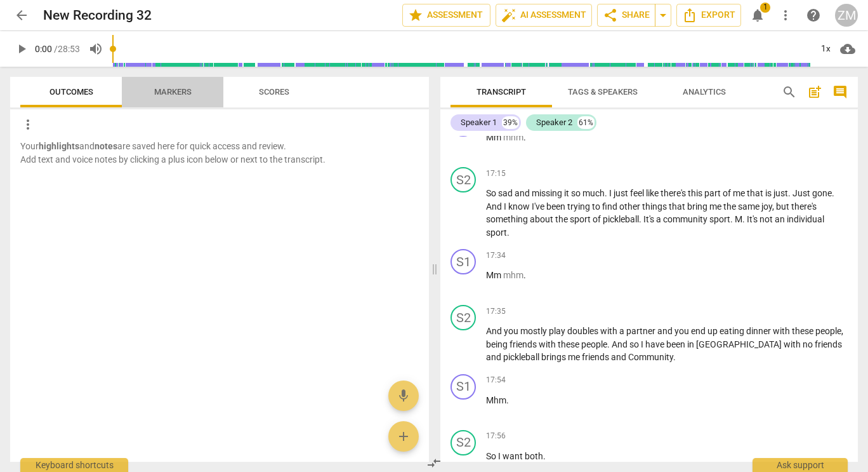
click at [169, 88] on span "Markers" at bounding box center [172, 92] width 37 height 10
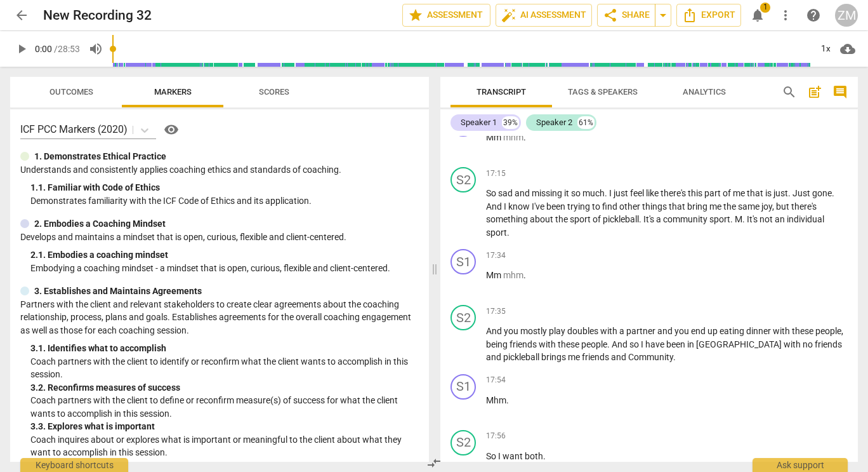
click at [257, 89] on span "Scores" at bounding box center [274, 92] width 61 height 17
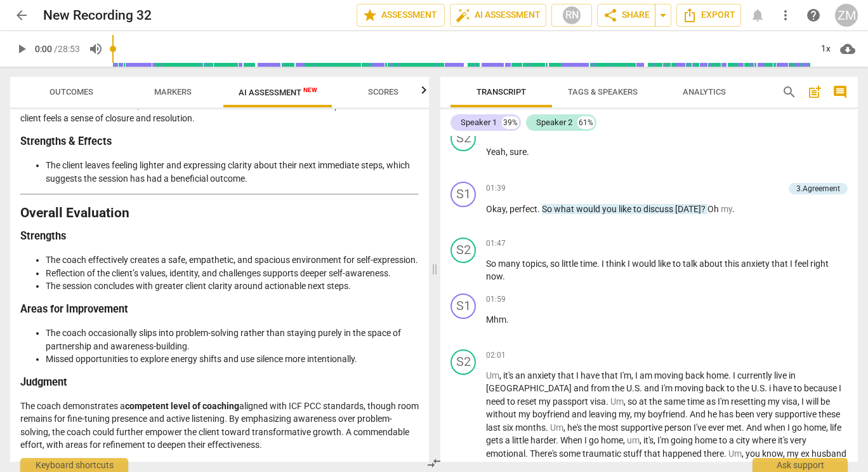
scroll to position [0, 0]
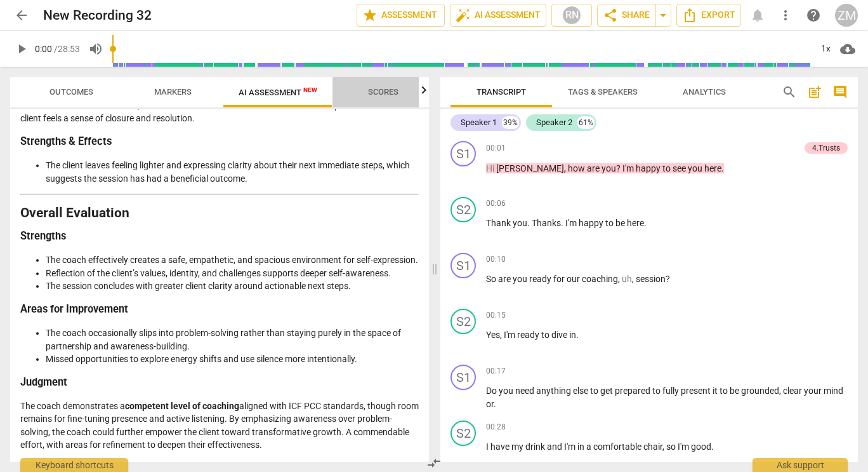
click at [388, 95] on span "Scores" at bounding box center [383, 92] width 30 height 10
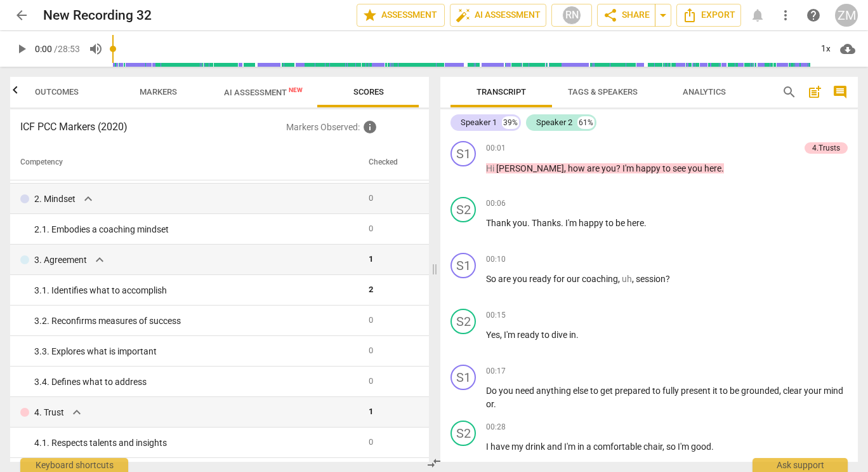
scroll to position [91, 0]
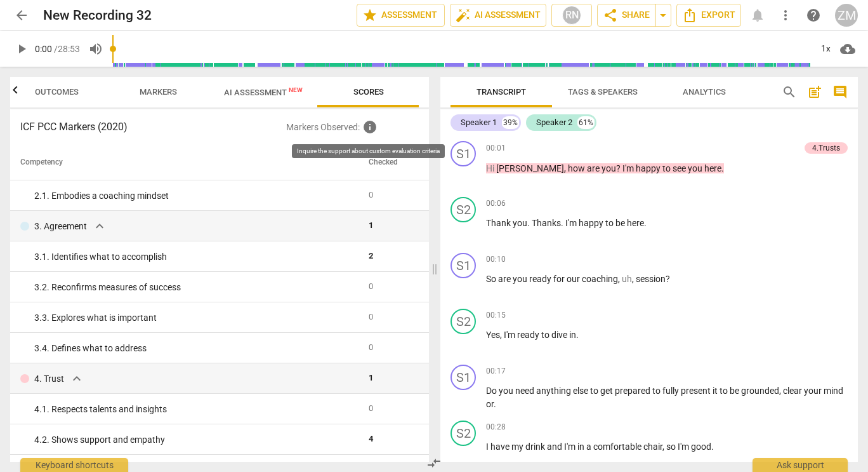
click at [369, 128] on span "info" at bounding box center [369, 126] width 15 height 15
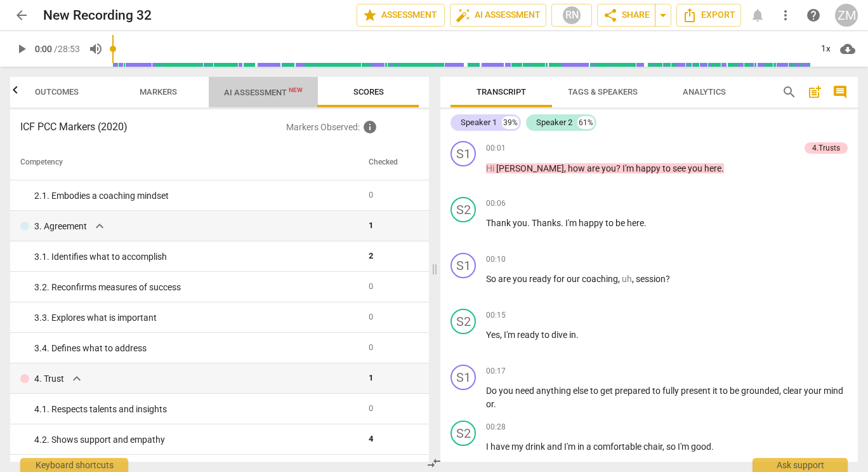
click at [265, 93] on span "AI Assessment New" at bounding box center [263, 93] width 79 height 10
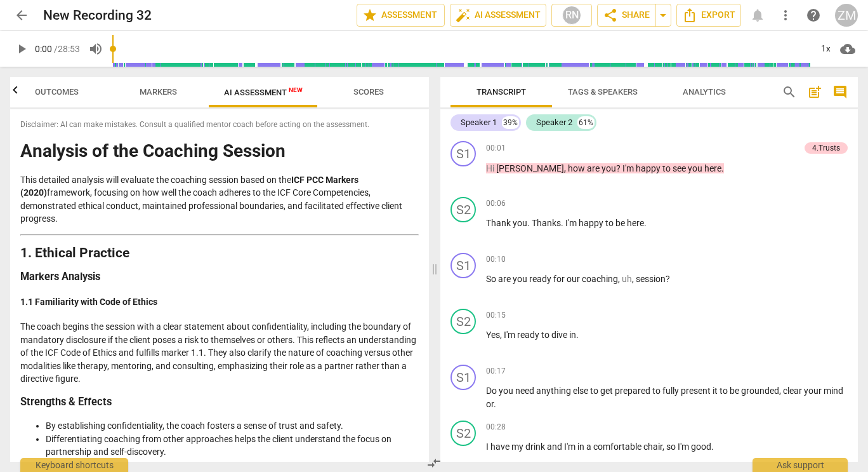
click at [57, 90] on span "Outcomes" at bounding box center [57, 92] width 44 height 10
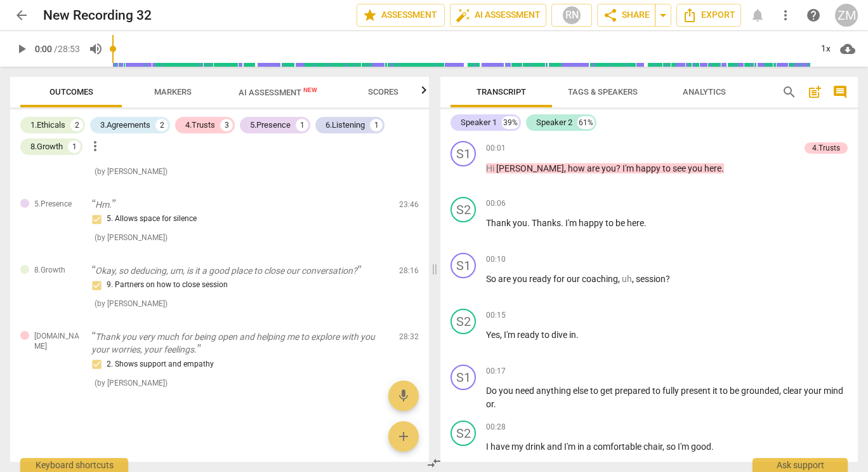
scroll to position [451, 0]
click at [213, 114] on div "1.Ethicals 2 3.Agreements 2 4.Trusts 3 5.Presence 1 6.Listening 1 8.Growth 1 mo…" at bounding box center [219, 285] width 419 height 352
click at [209, 124] on div "4.Trusts" at bounding box center [200, 125] width 30 height 13
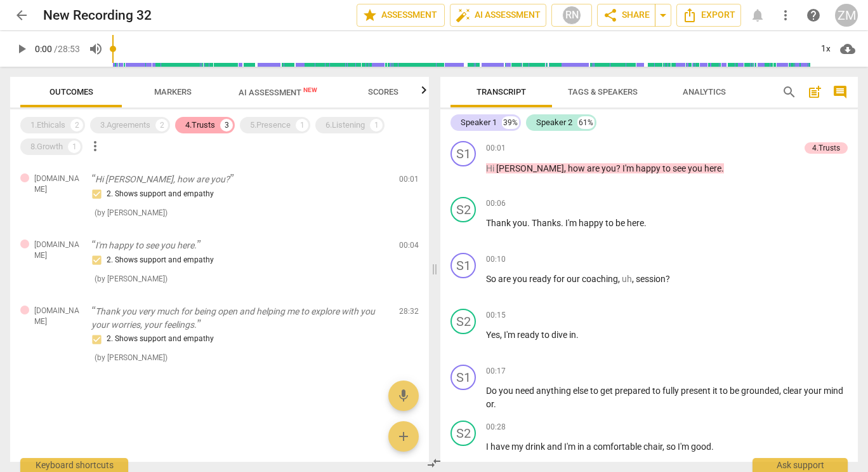
scroll to position [0, 0]
click at [277, 123] on div "5.Presence" at bounding box center [270, 125] width 41 height 13
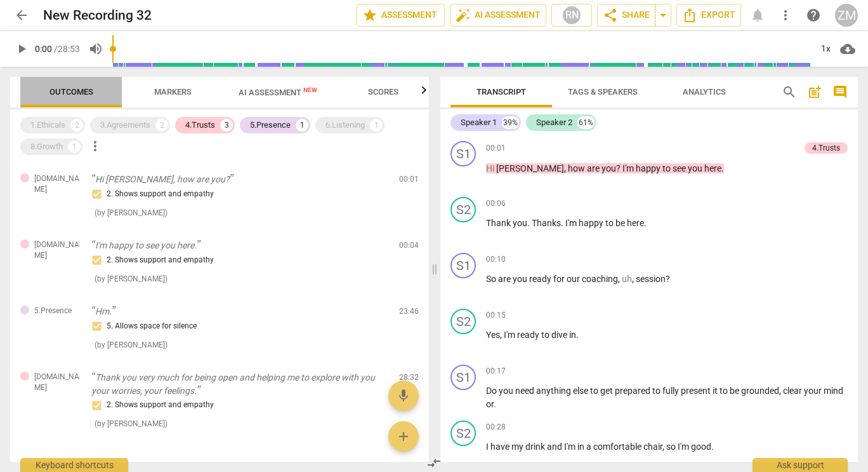
click at [67, 89] on span "Outcomes" at bounding box center [72, 92] width 44 height 10
click at [180, 89] on span "Markers" at bounding box center [172, 92] width 37 height 10
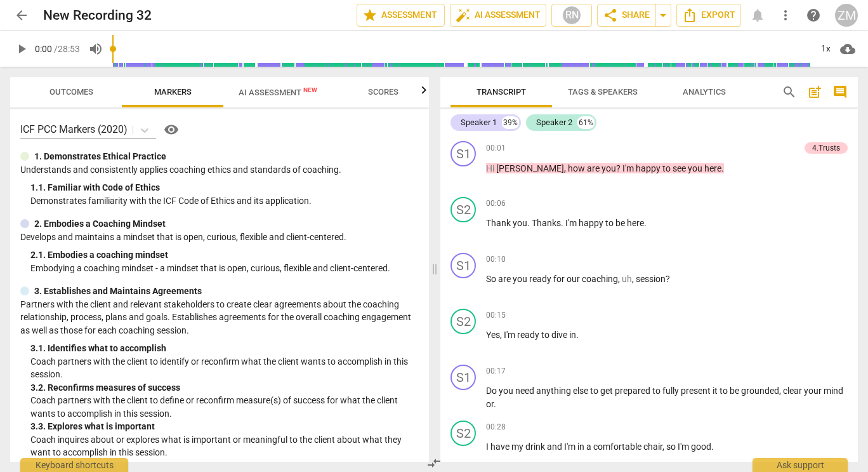
click at [284, 88] on span "AI Assessment New" at bounding box center [278, 93] width 79 height 10
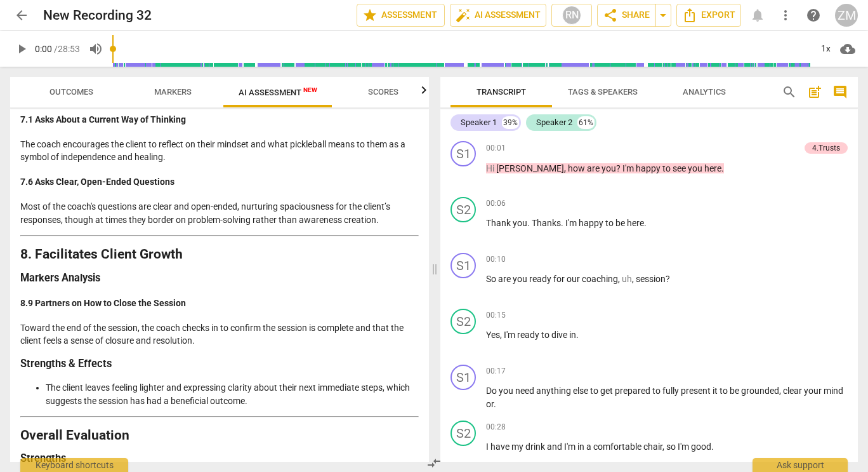
scroll to position [2801, 0]
